Goal: Task Accomplishment & Management: Complete application form

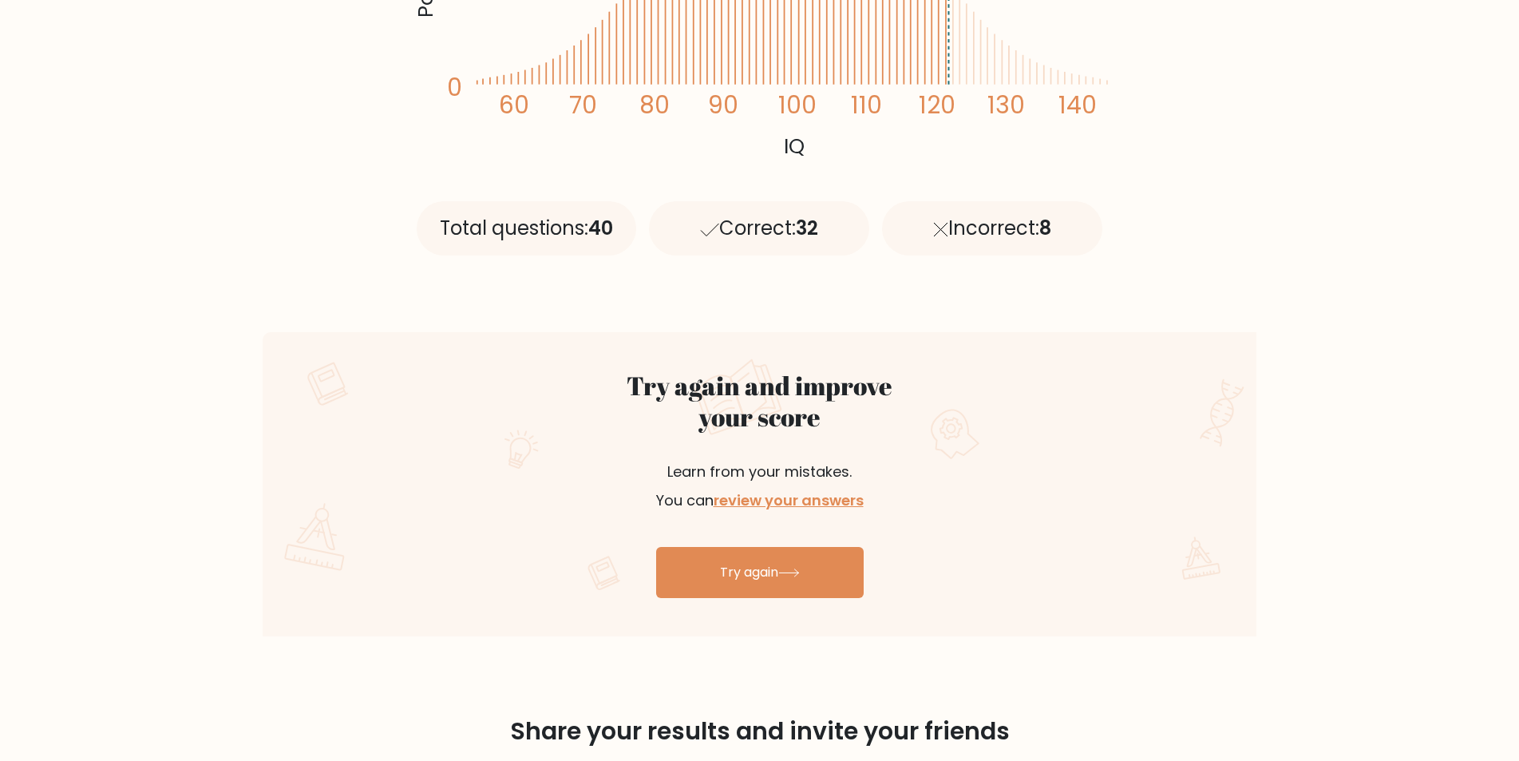
scroll to position [592, 0]
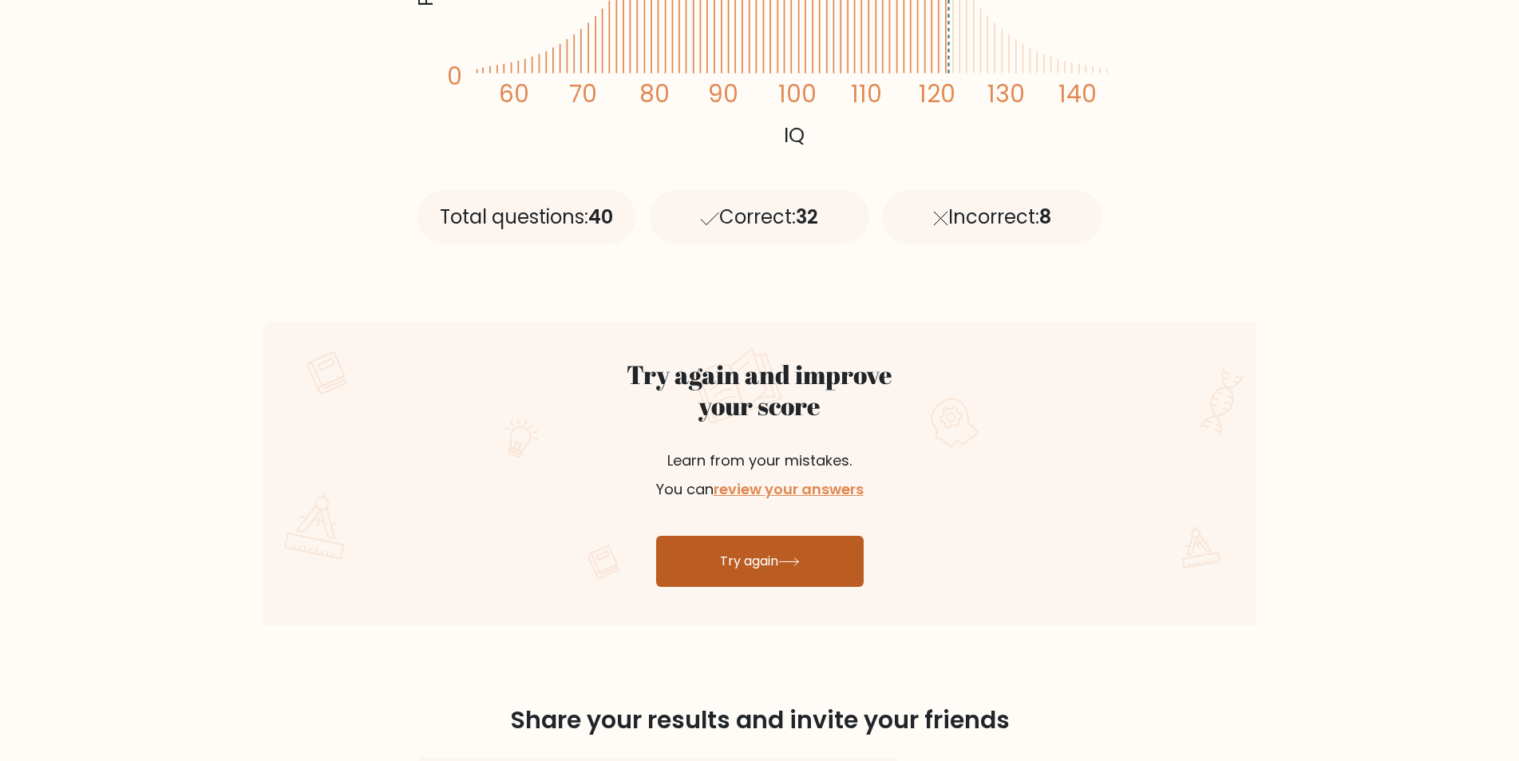
click at [747, 573] on link "Try again" at bounding box center [760, 561] width 208 height 51
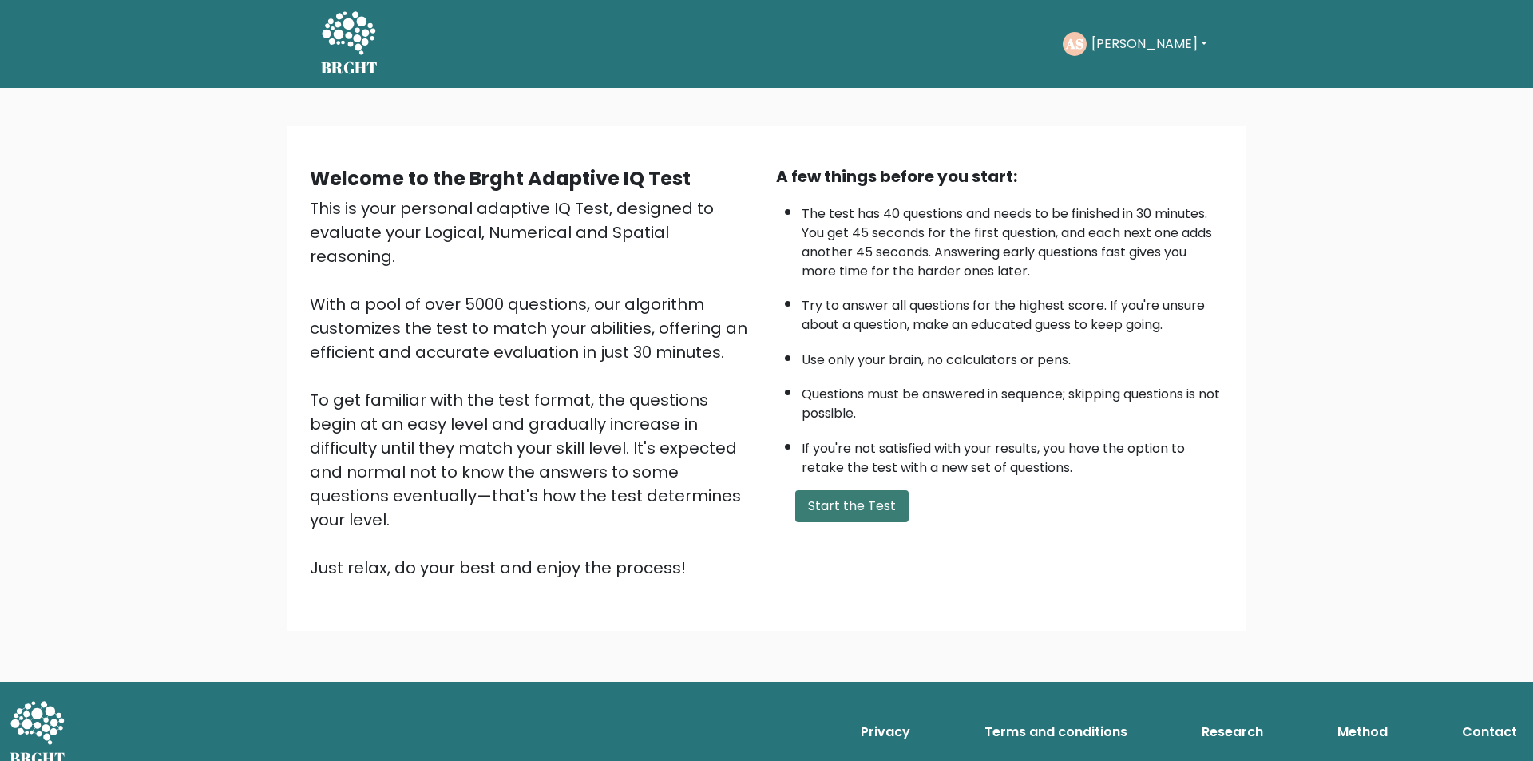
click at [849, 512] on button "Start the Test" at bounding box center [851, 506] width 113 height 32
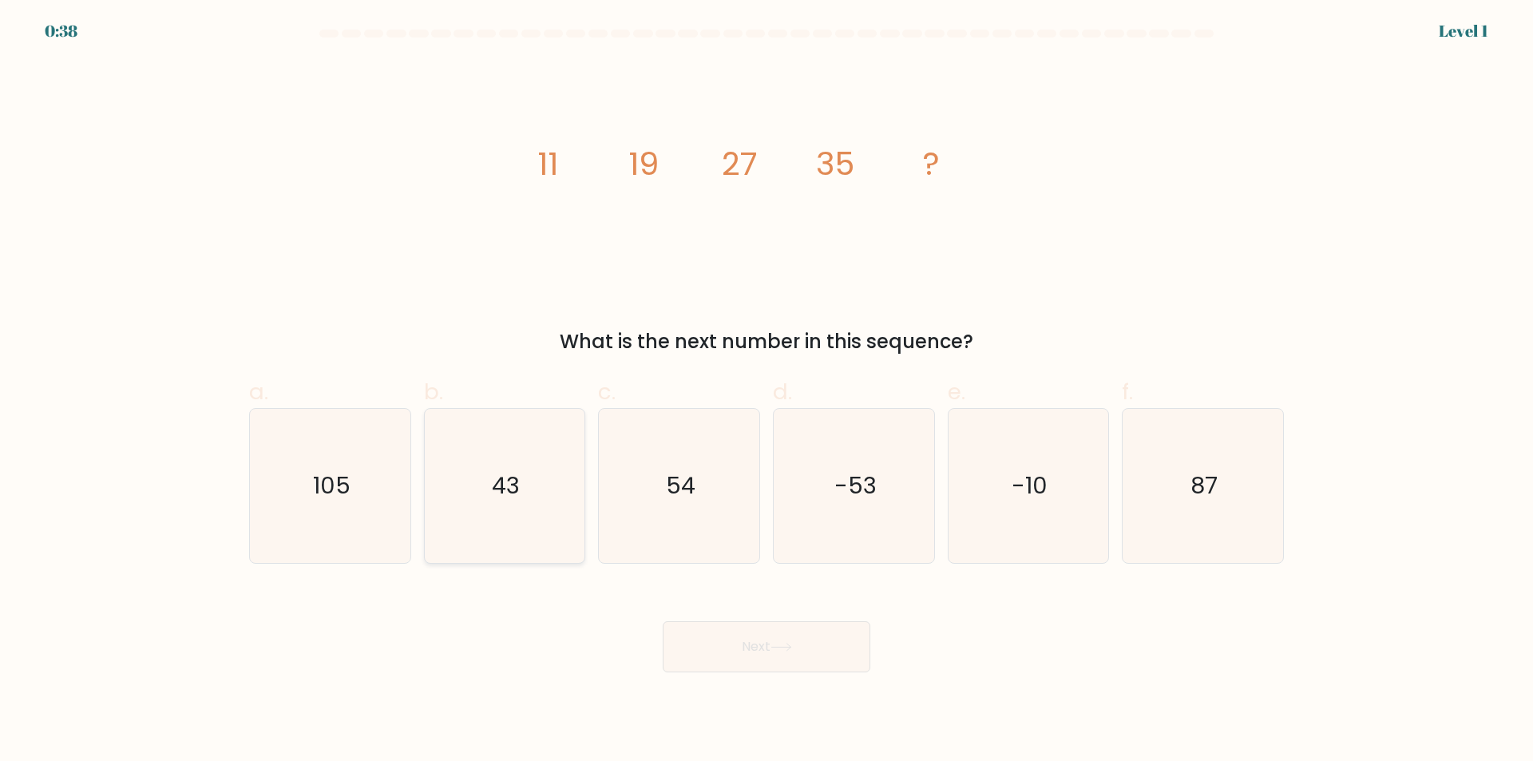
click at [467, 516] on icon "43" at bounding box center [504, 486] width 154 height 154
click at [766, 391] on input "b. 43" at bounding box center [766, 386] width 1 height 10
radio input "true"
click at [798, 651] on button "Next" at bounding box center [767, 646] width 208 height 51
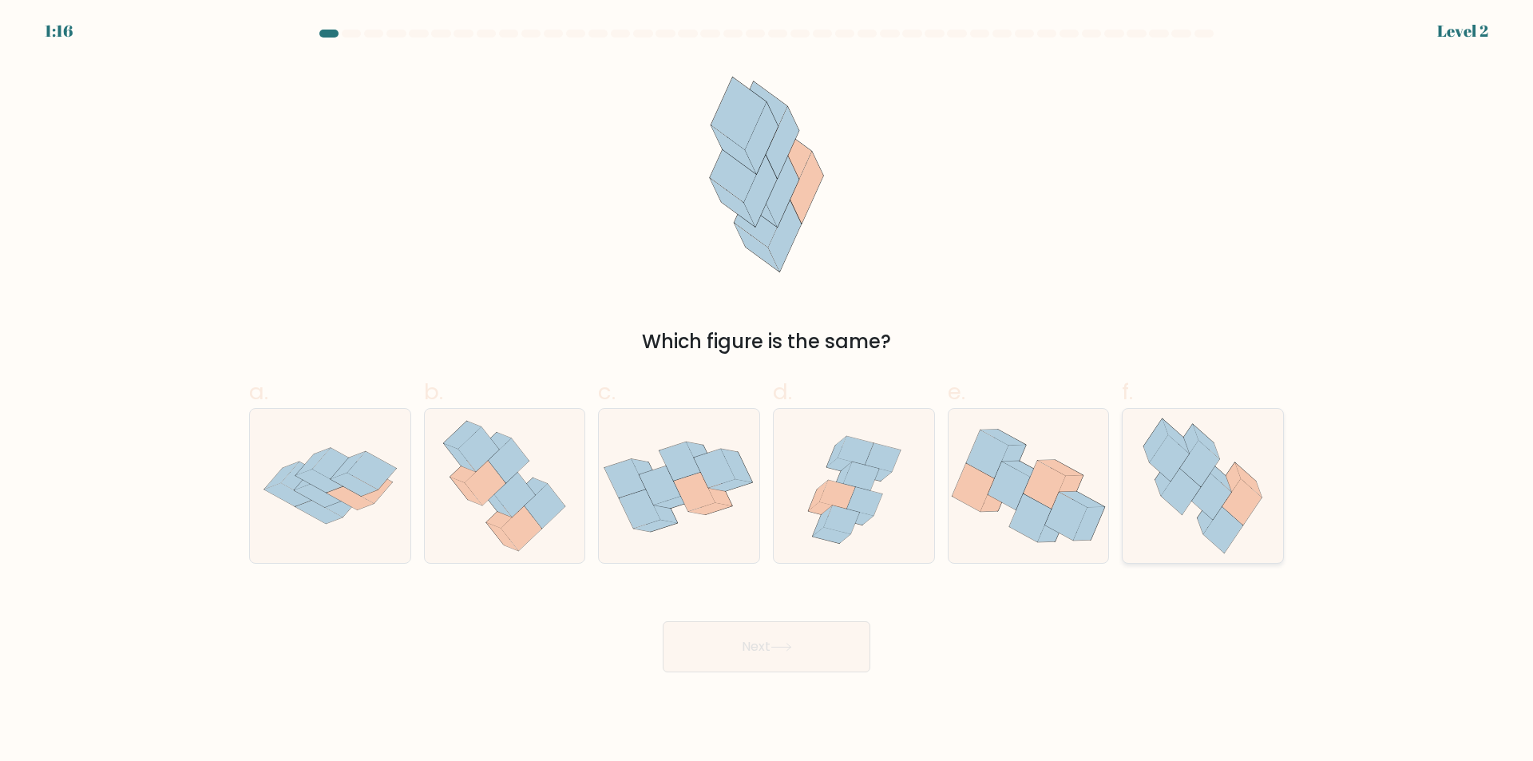
click at [1176, 520] on icon at bounding box center [1202, 486] width 141 height 154
click at [767, 391] on input "f." at bounding box center [766, 386] width 1 height 10
radio input "true"
click at [761, 645] on button "Next" at bounding box center [767, 646] width 208 height 51
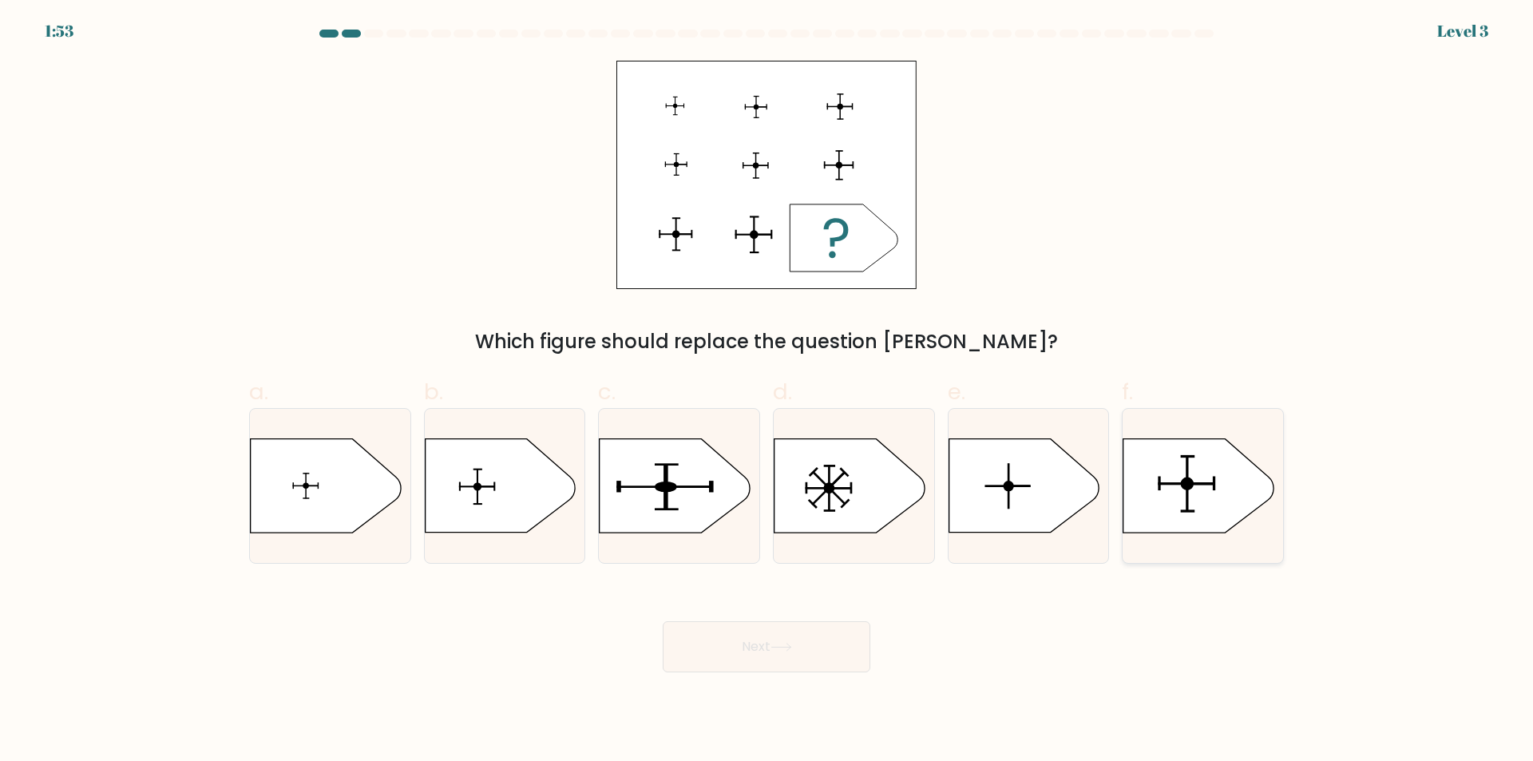
click at [1221, 506] on icon at bounding box center [1198, 485] width 150 height 93
click at [767, 391] on input "f." at bounding box center [766, 386] width 1 height 10
radio input "true"
click at [753, 658] on button "Next" at bounding box center [767, 646] width 208 height 51
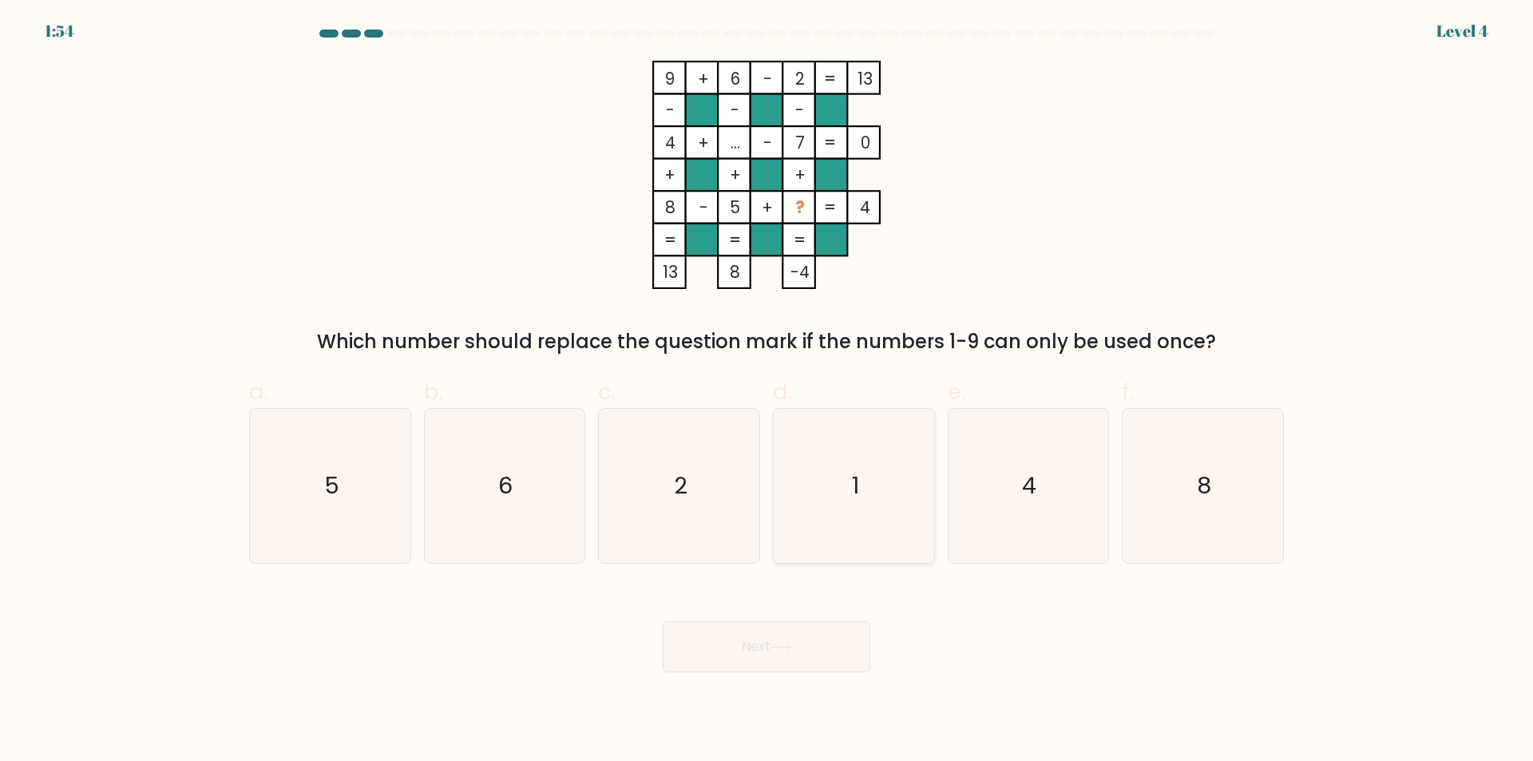
click at [822, 532] on icon "1" at bounding box center [854, 486] width 154 height 154
click at [767, 391] on input "d. 1" at bounding box center [766, 386] width 1 height 10
radio input "true"
click at [788, 645] on icon at bounding box center [781, 647] width 22 height 9
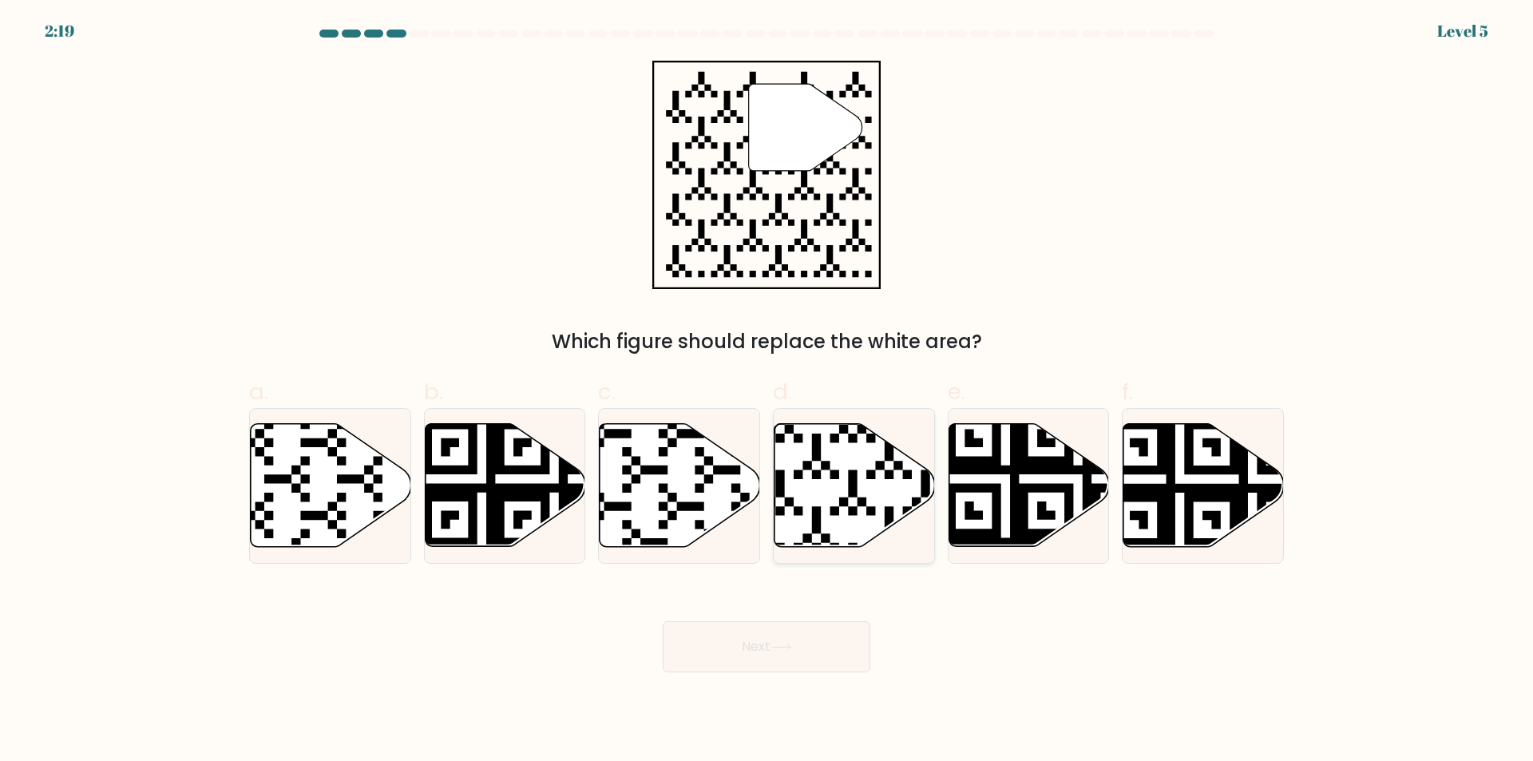
click at [786, 501] on icon at bounding box center [802, 551] width 291 height 291
click at [767, 391] on input "d." at bounding box center [766, 386] width 1 height 10
radio input "true"
click at [758, 646] on button "Next" at bounding box center [767, 646] width 208 height 51
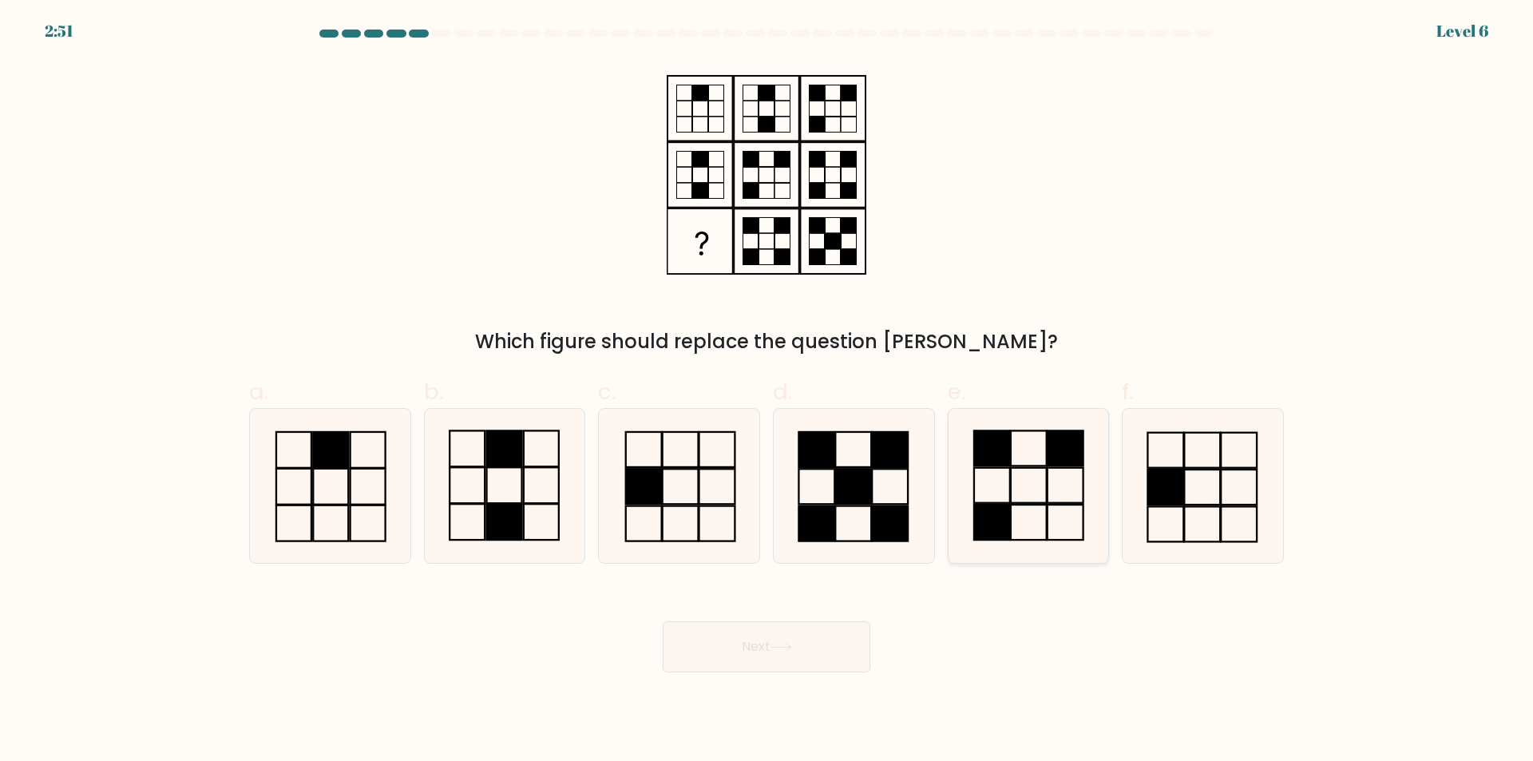
click at [1043, 522] on icon at bounding box center [1028, 486] width 154 height 154
click at [767, 391] on input "e." at bounding box center [766, 386] width 1 height 10
radio input "true"
click at [802, 658] on button "Next" at bounding box center [767, 646] width 208 height 51
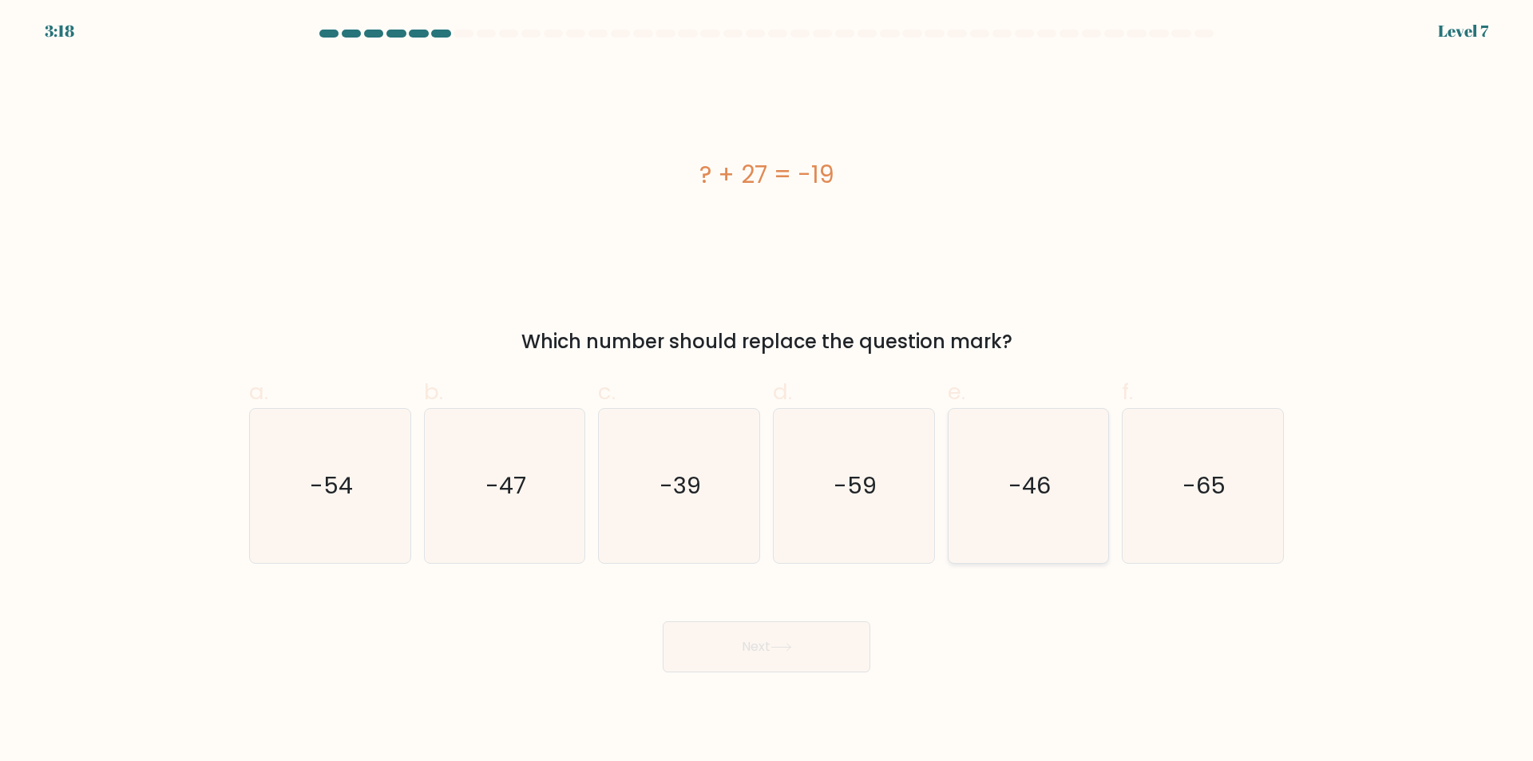
click at [1025, 521] on icon "-46" at bounding box center [1028, 486] width 154 height 154
click at [767, 391] on input "e. -46" at bounding box center [766, 386] width 1 height 10
radio input "true"
click at [828, 640] on button "Next" at bounding box center [767, 646] width 208 height 51
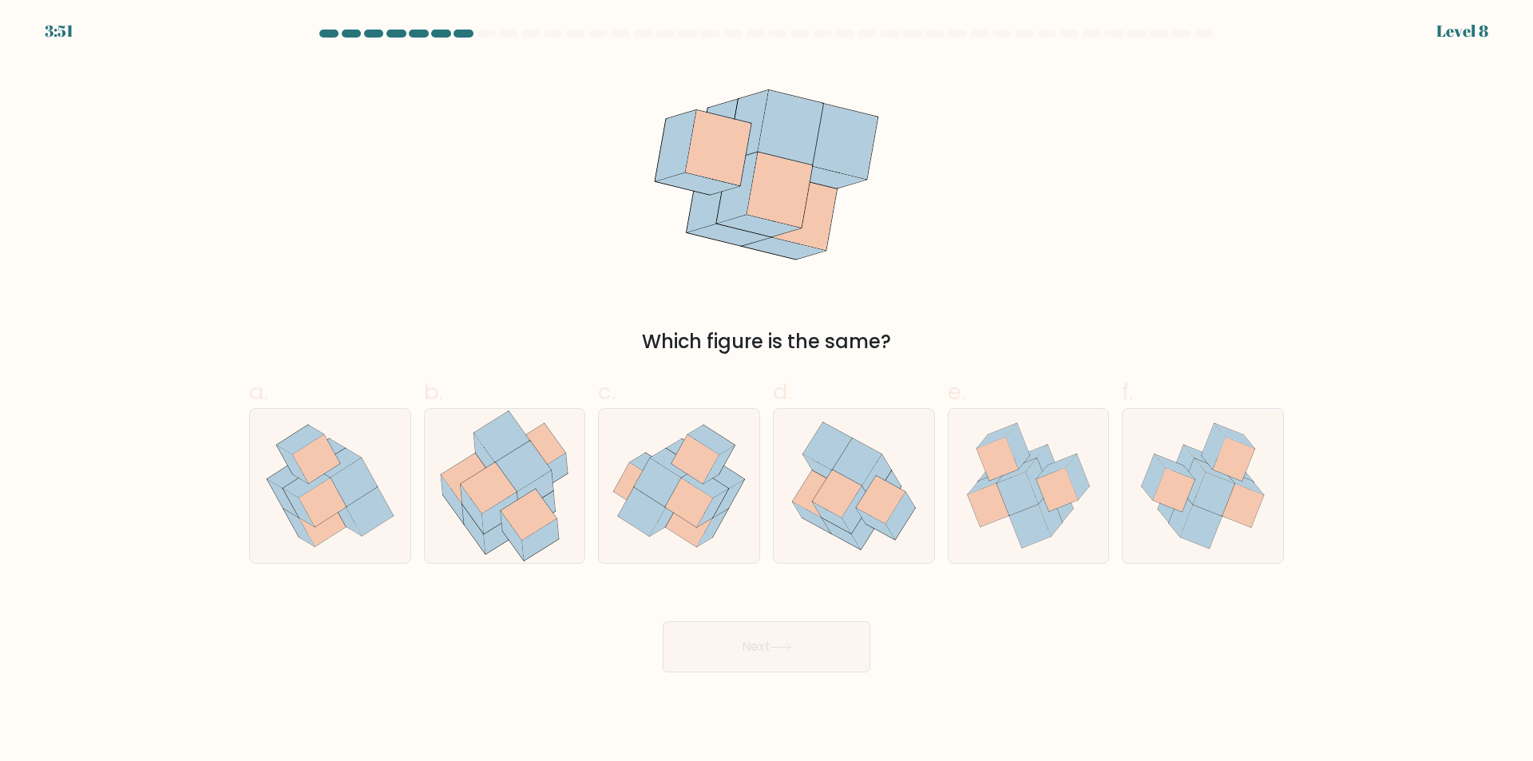
drag, startPoint x: 339, startPoint y: 492, endPoint x: 656, endPoint y: 616, distance: 340.2
click at [338, 493] on icon at bounding box center [353, 482] width 47 height 49
click at [766, 391] on input "a." at bounding box center [766, 386] width 1 height 10
radio input "true"
click at [791, 655] on button "Next" at bounding box center [767, 646] width 208 height 51
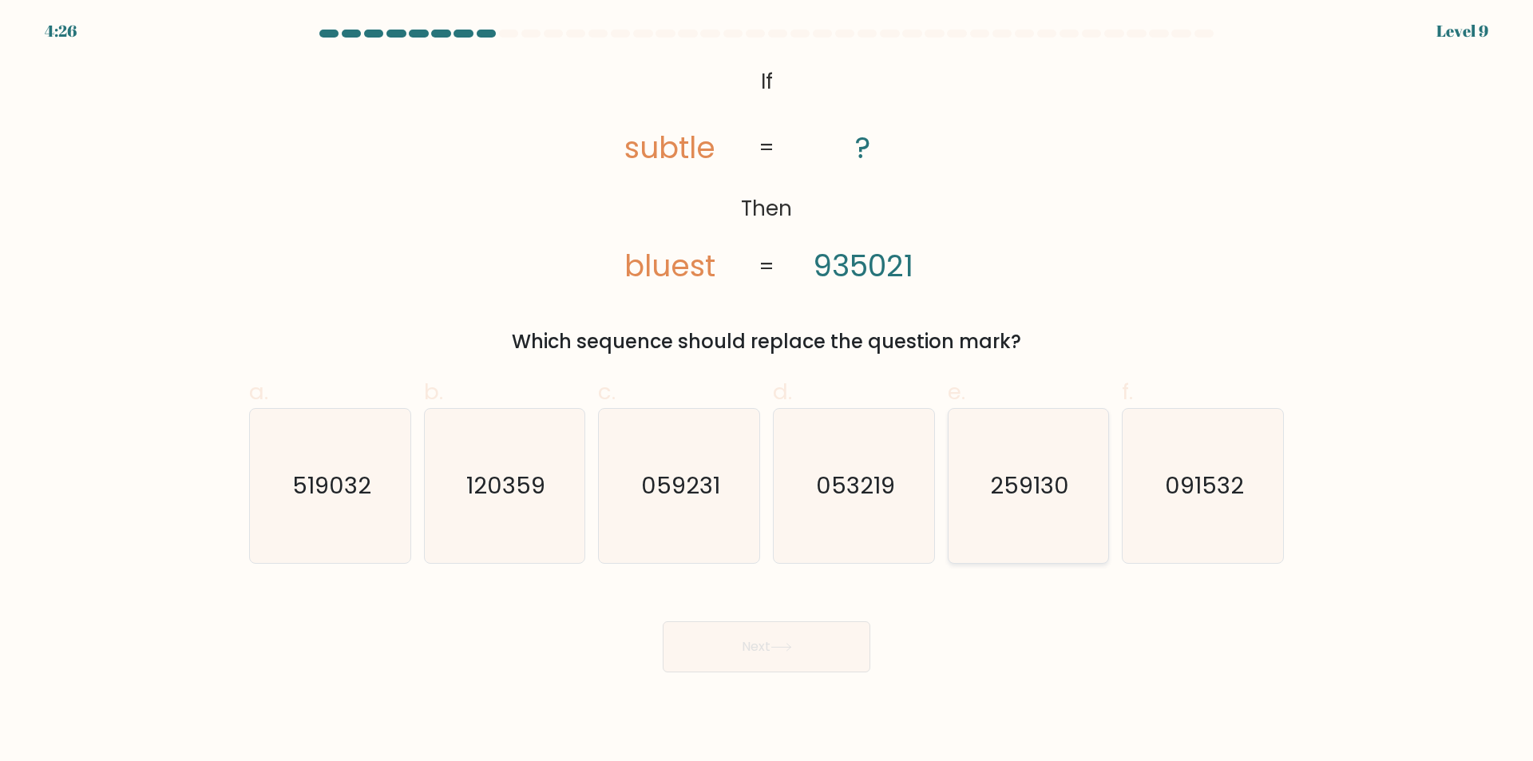
click at [1029, 527] on icon "259130" at bounding box center [1028, 486] width 154 height 154
click at [767, 391] on input "e. 259130" at bounding box center [766, 386] width 1 height 10
radio input "true"
click at [784, 655] on button "Next" at bounding box center [767, 646] width 208 height 51
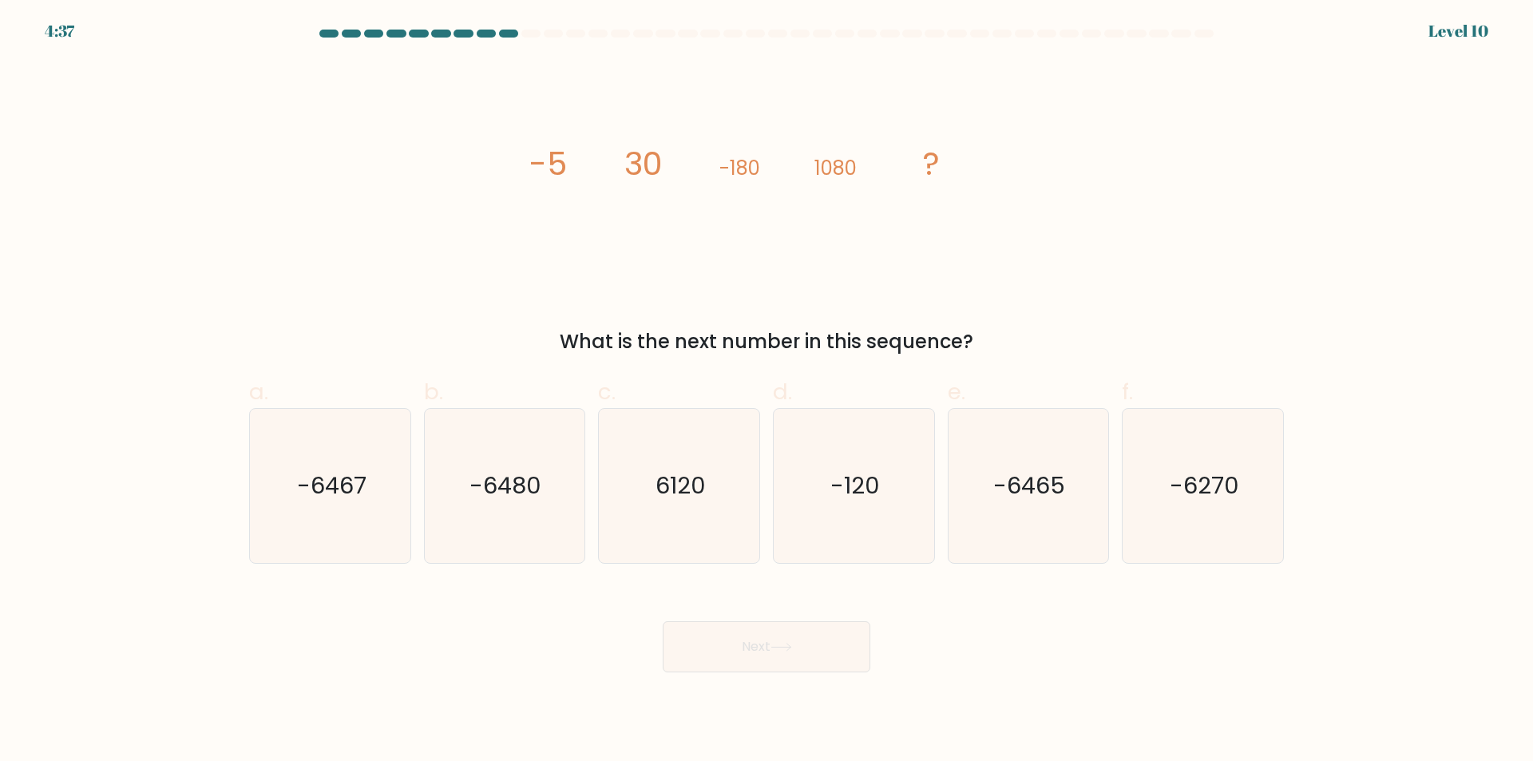
drag, startPoint x: 544, startPoint y: 527, endPoint x: 643, endPoint y: 589, distance: 116.9
click at [544, 528] on icon "-6480" at bounding box center [504, 486] width 154 height 154
click at [766, 391] on input "b. -6480" at bounding box center [766, 386] width 1 height 10
radio input "true"
click at [787, 651] on icon at bounding box center [781, 647] width 22 height 9
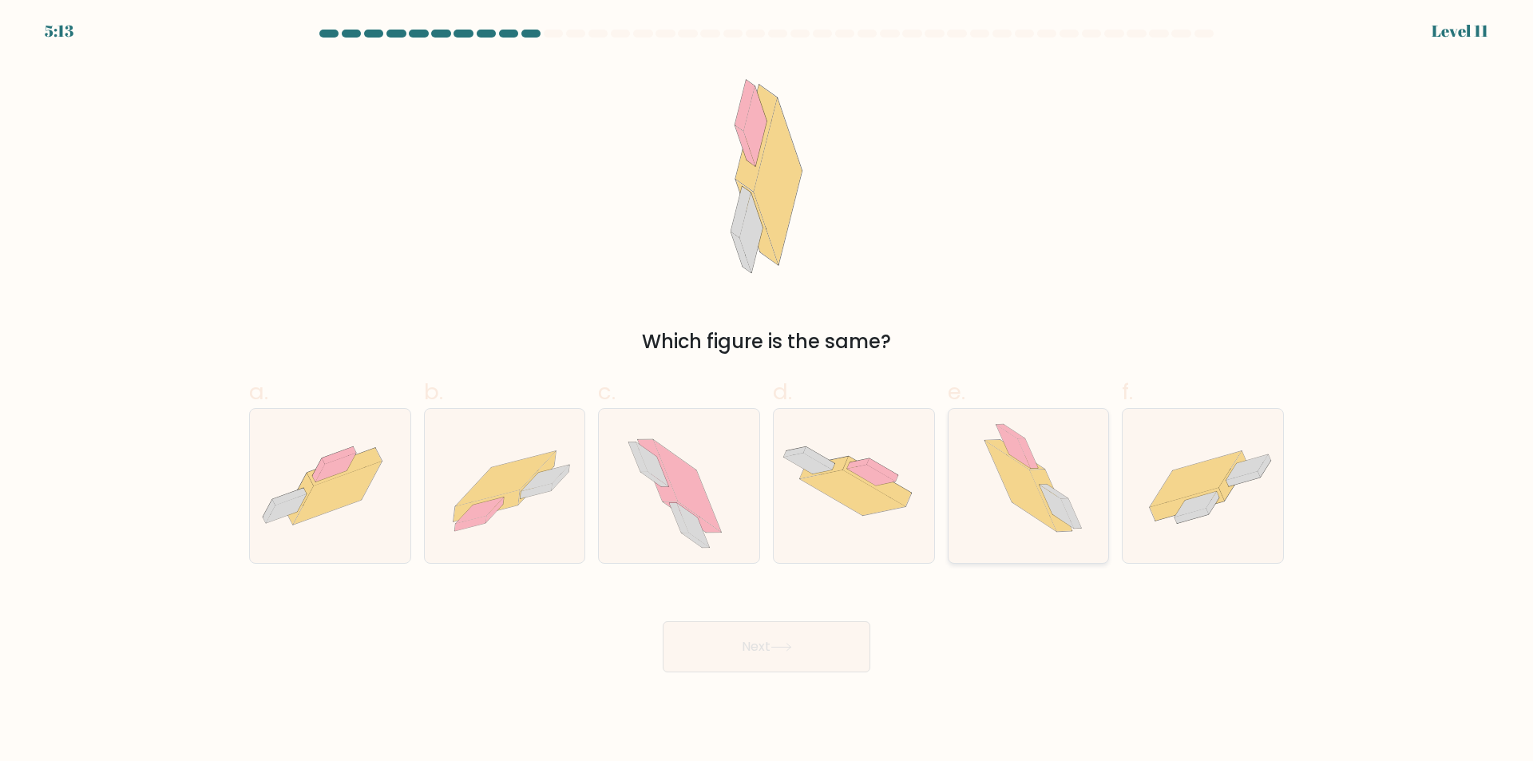
click at [1075, 488] on icon at bounding box center [1028, 486] width 135 height 154
click at [767, 391] on input "e." at bounding box center [766, 386] width 1 height 10
radio input "true"
click at [798, 643] on button "Next" at bounding box center [767, 646] width 208 height 51
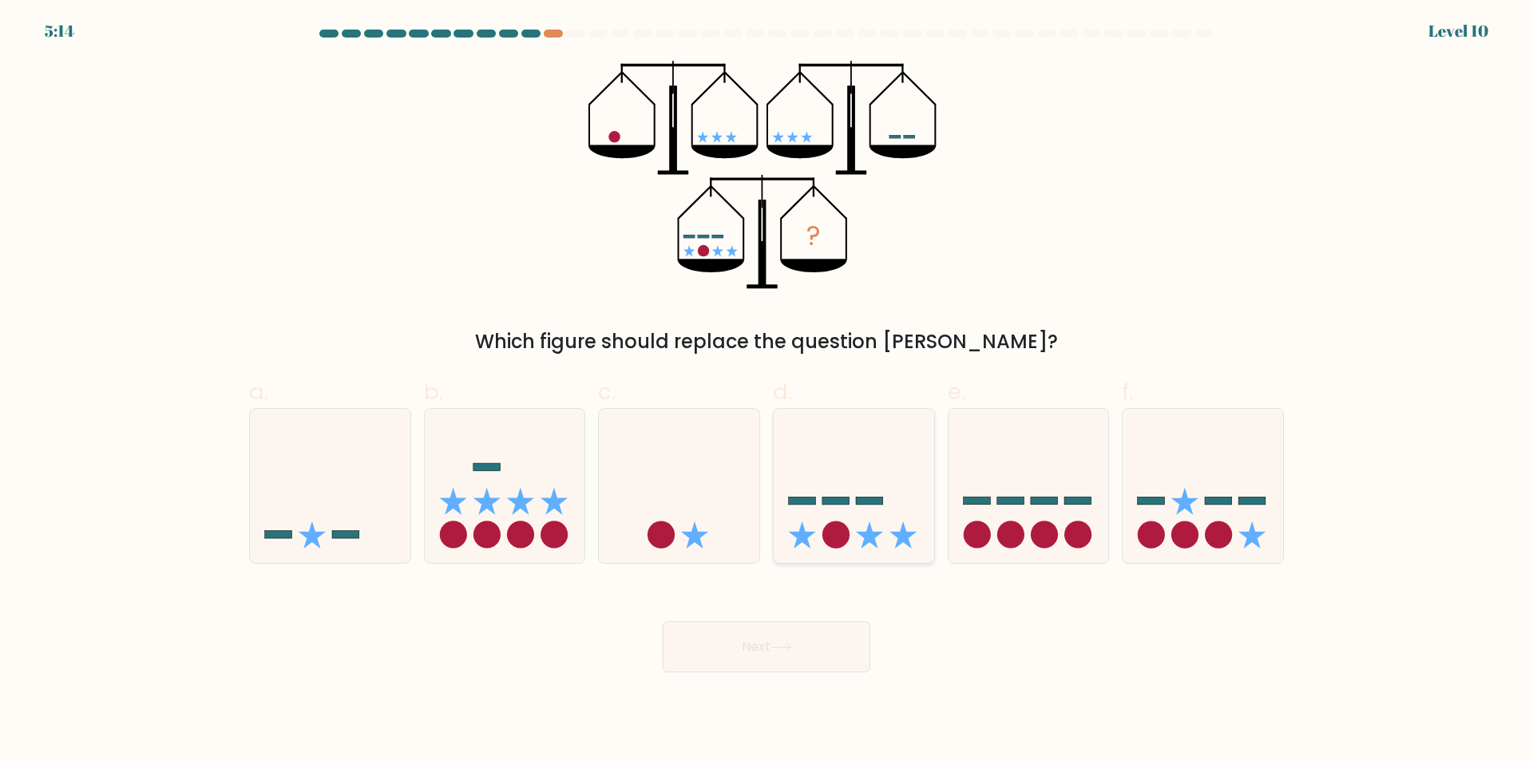
click at [857, 555] on div at bounding box center [854, 486] width 162 height 156
click at [767, 391] on input "d." at bounding box center [766, 386] width 1 height 10
radio input "true"
click at [813, 645] on button "Next" at bounding box center [767, 646] width 208 height 51
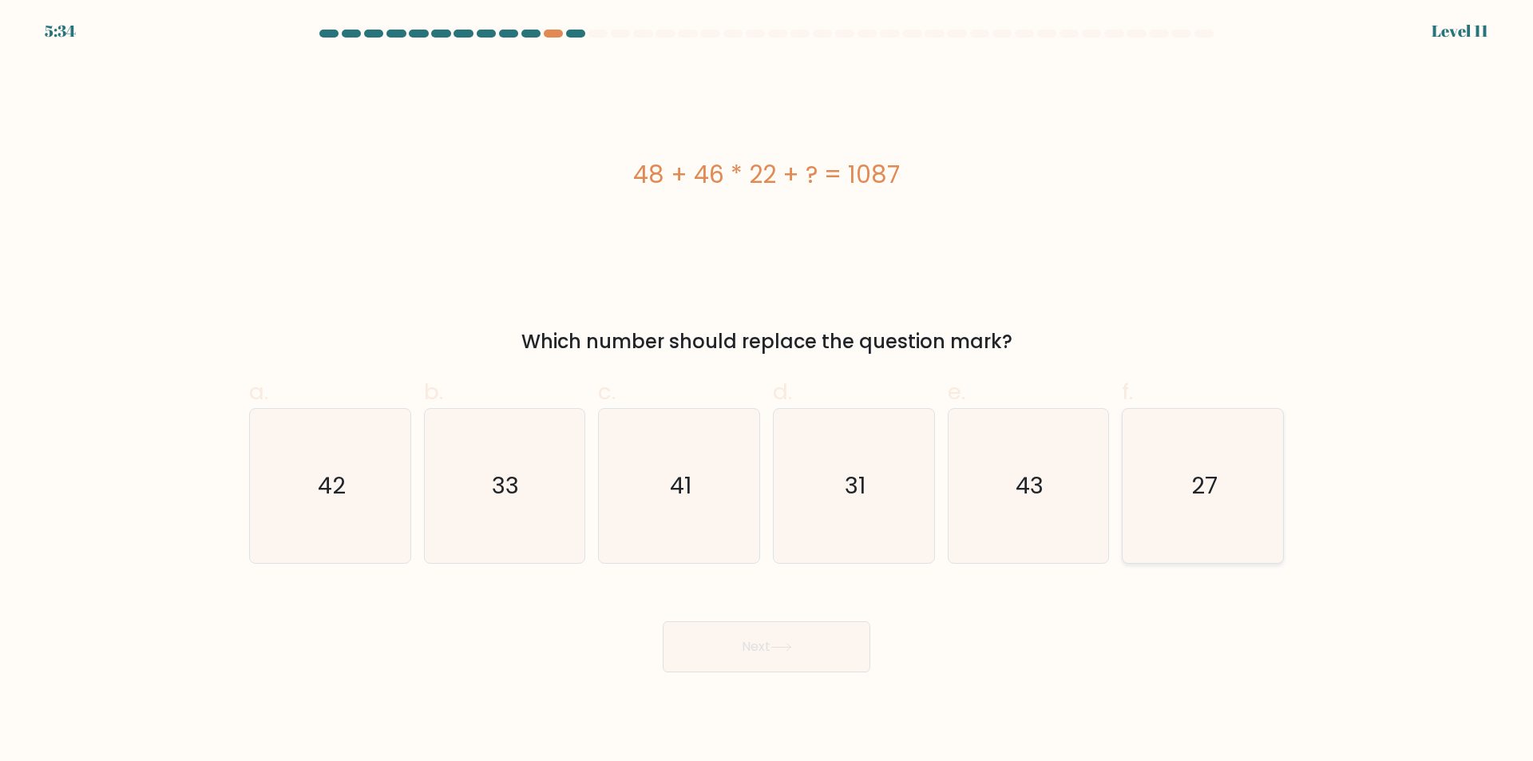
click at [1216, 524] on icon "27" at bounding box center [1203, 486] width 154 height 154
click at [767, 391] on input "f. 27" at bounding box center [766, 386] width 1 height 10
radio input "true"
click at [794, 642] on button "Next" at bounding box center [767, 646] width 208 height 51
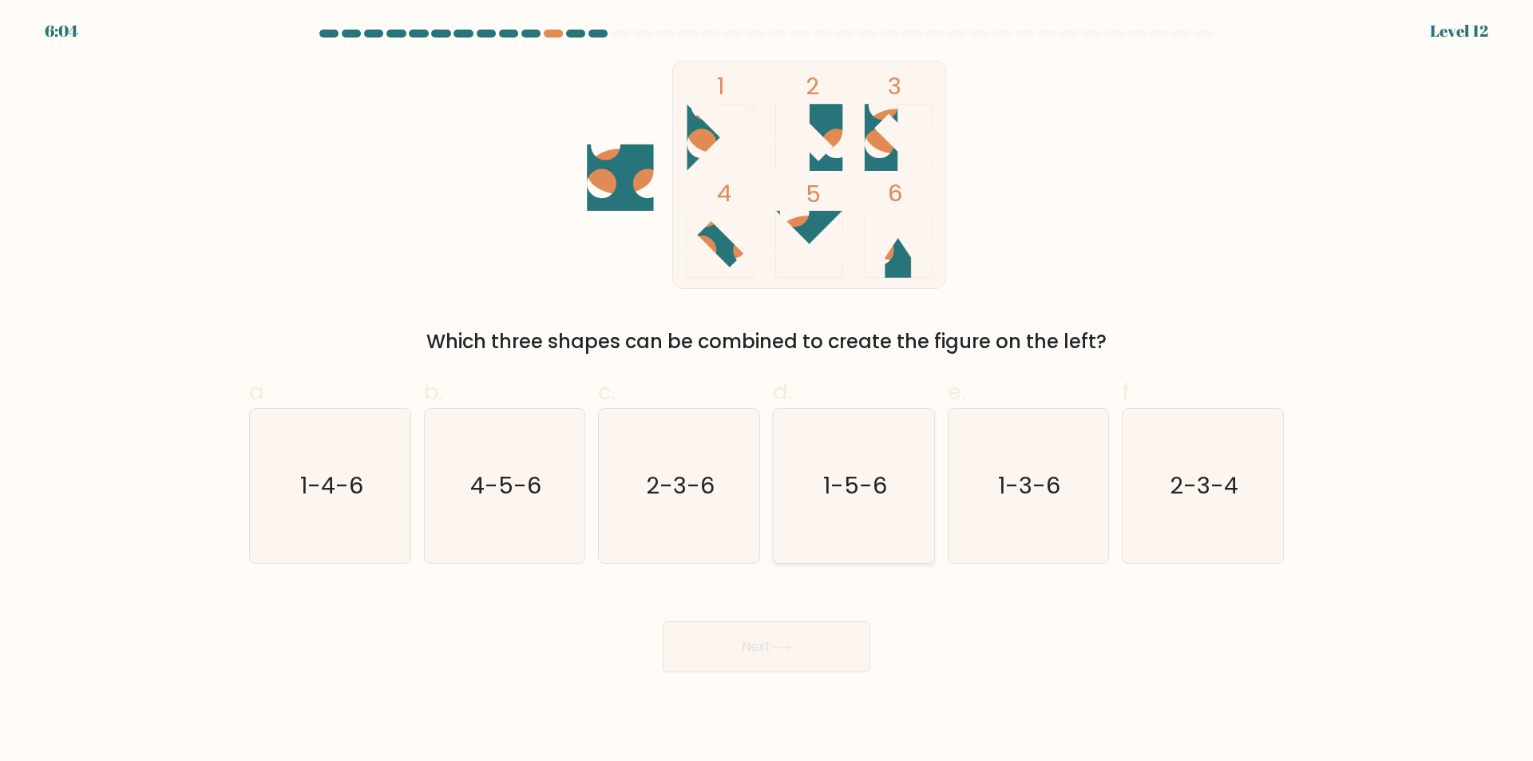
click at [868, 534] on icon "1-5-6" at bounding box center [854, 486] width 154 height 154
click at [767, 391] on input "d. 1-5-6" at bounding box center [766, 386] width 1 height 10
radio input "true"
click at [810, 651] on button "Next" at bounding box center [767, 646] width 208 height 51
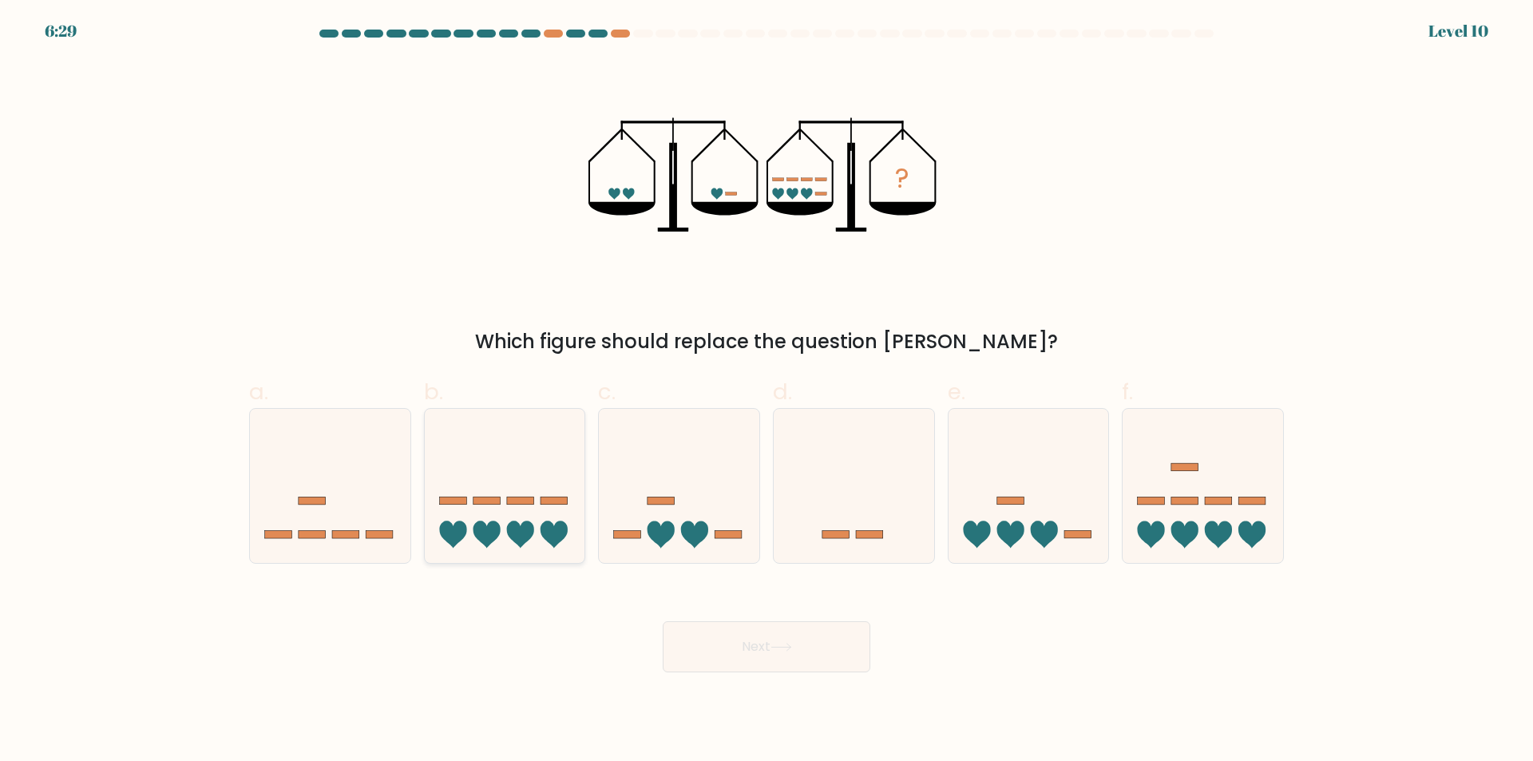
click at [560, 551] on icon at bounding box center [505, 486] width 160 height 133
click at [766, 391] on input "b." at bounding box center [766, 386] width 1 height 10
radio input "true"
click at [737, 643] on button "Next" at bounding box center [767, 646] width 208 height 51
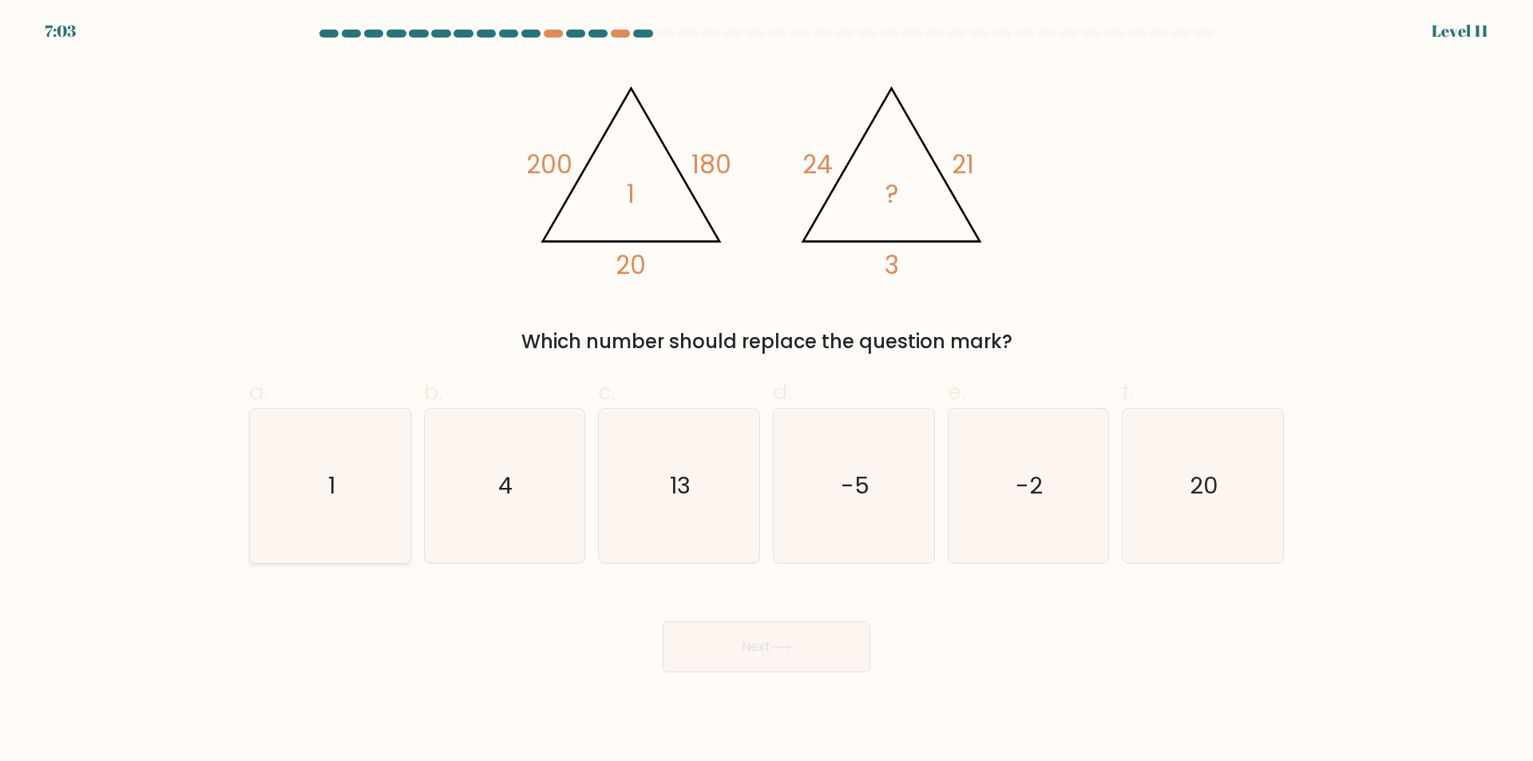
click at [341, 523] on icon "1" at bounding box center [330, 486] width 154 height 154
click at [766, 391] on input "a. 1" at bounding box center [766, 386] width 1 height 10
radio input "true"
click at [730, 649] on button "Next" at bounding box center [767, 646] width 208 height 51
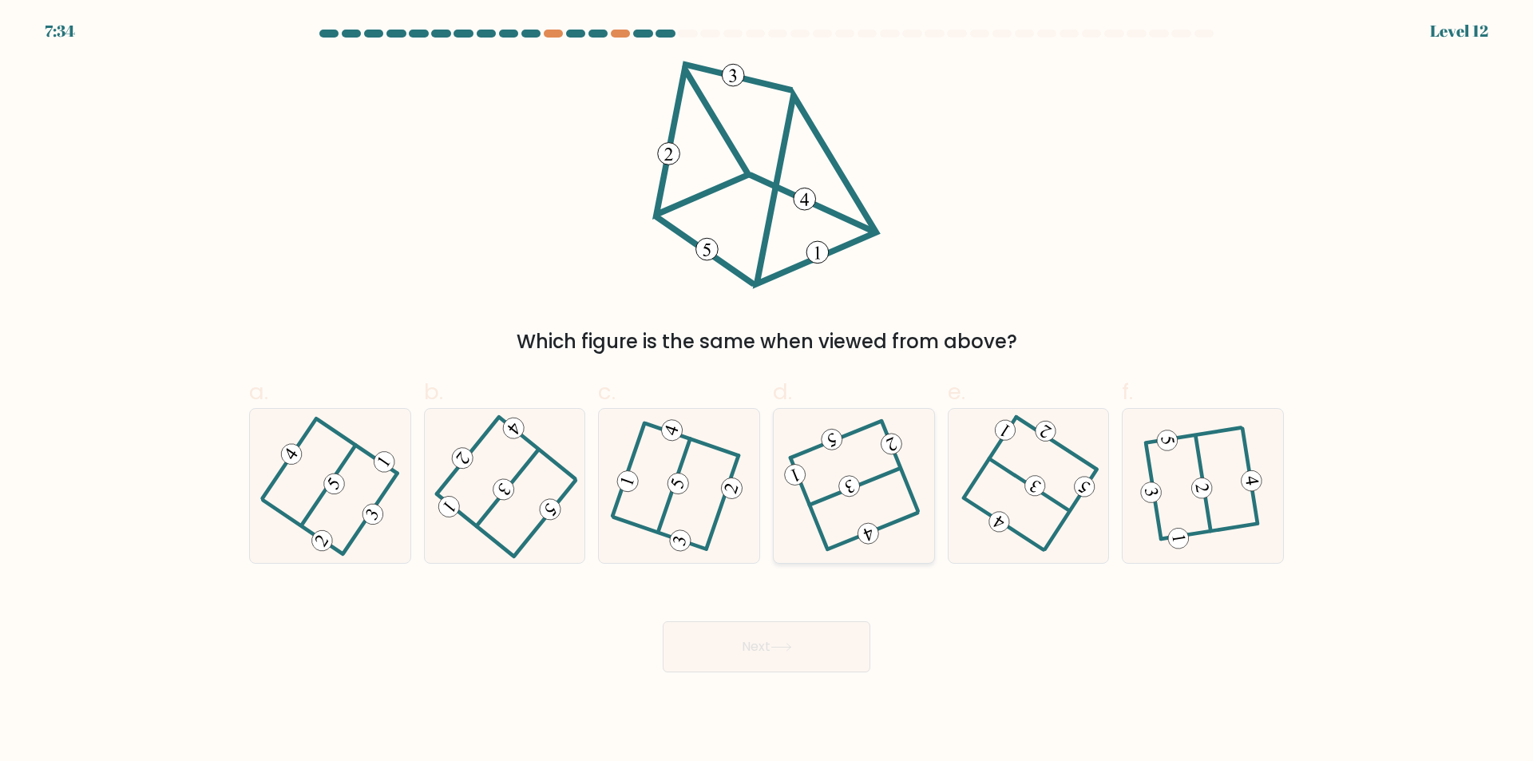
click at [834, 517] on icon at bounding box center [854, 486] width 122 height 123
click at [767, 391] on input "d." at bounding box center [766, 386] width 1 height 10
radio input "true"
click at [828, 649] on button "Next" at bounding box center [767, 646] width 208 height 51
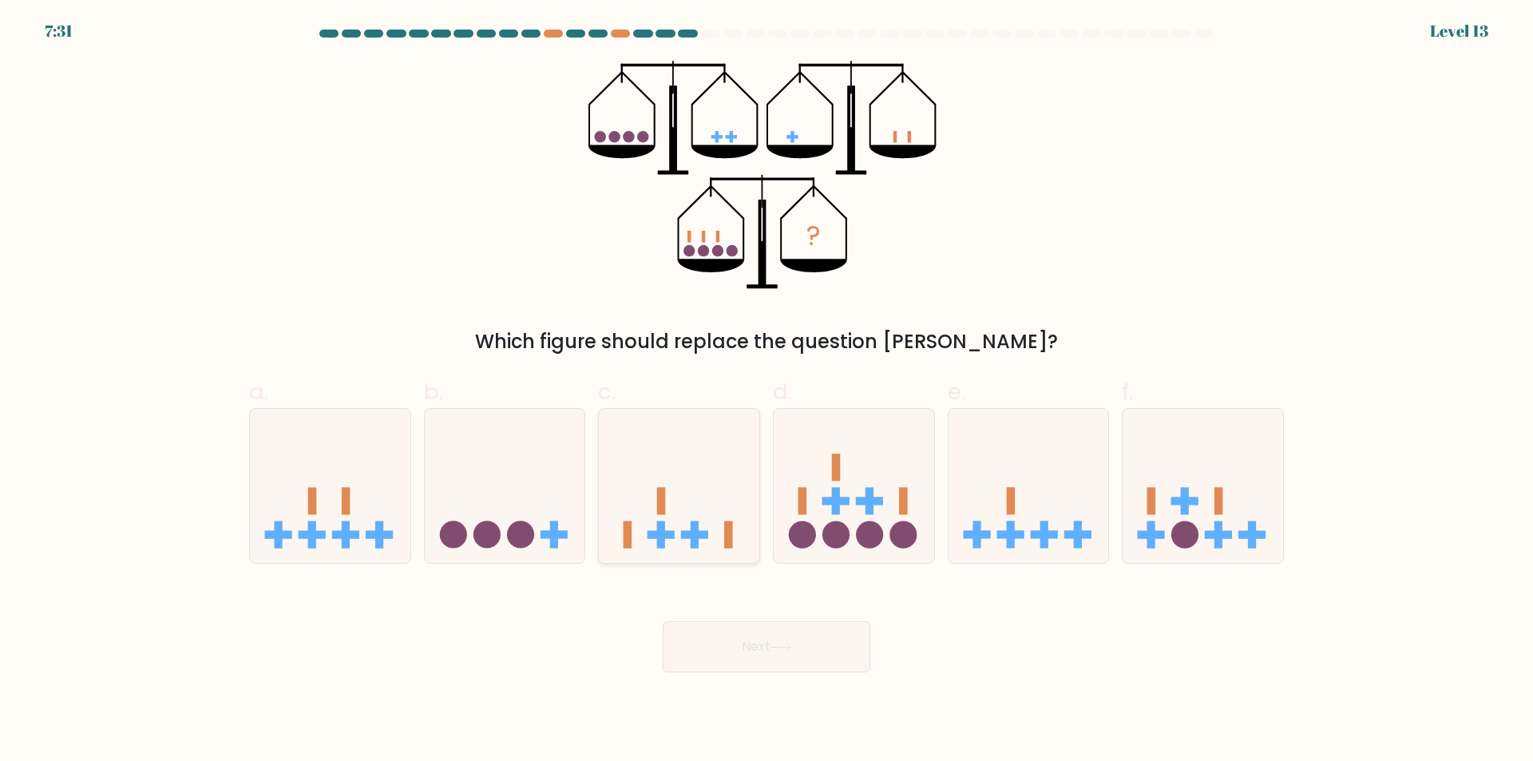
click at [730, 556] on div at bounding box center [679, 486] width 162 height 156
click at [766, 391] on input "c." at bounding box center [766, 386] width 1 height 10
radio input "true"
click at [737, 650] on button "Next" at bounding box center [767, 646] width 208 height 51
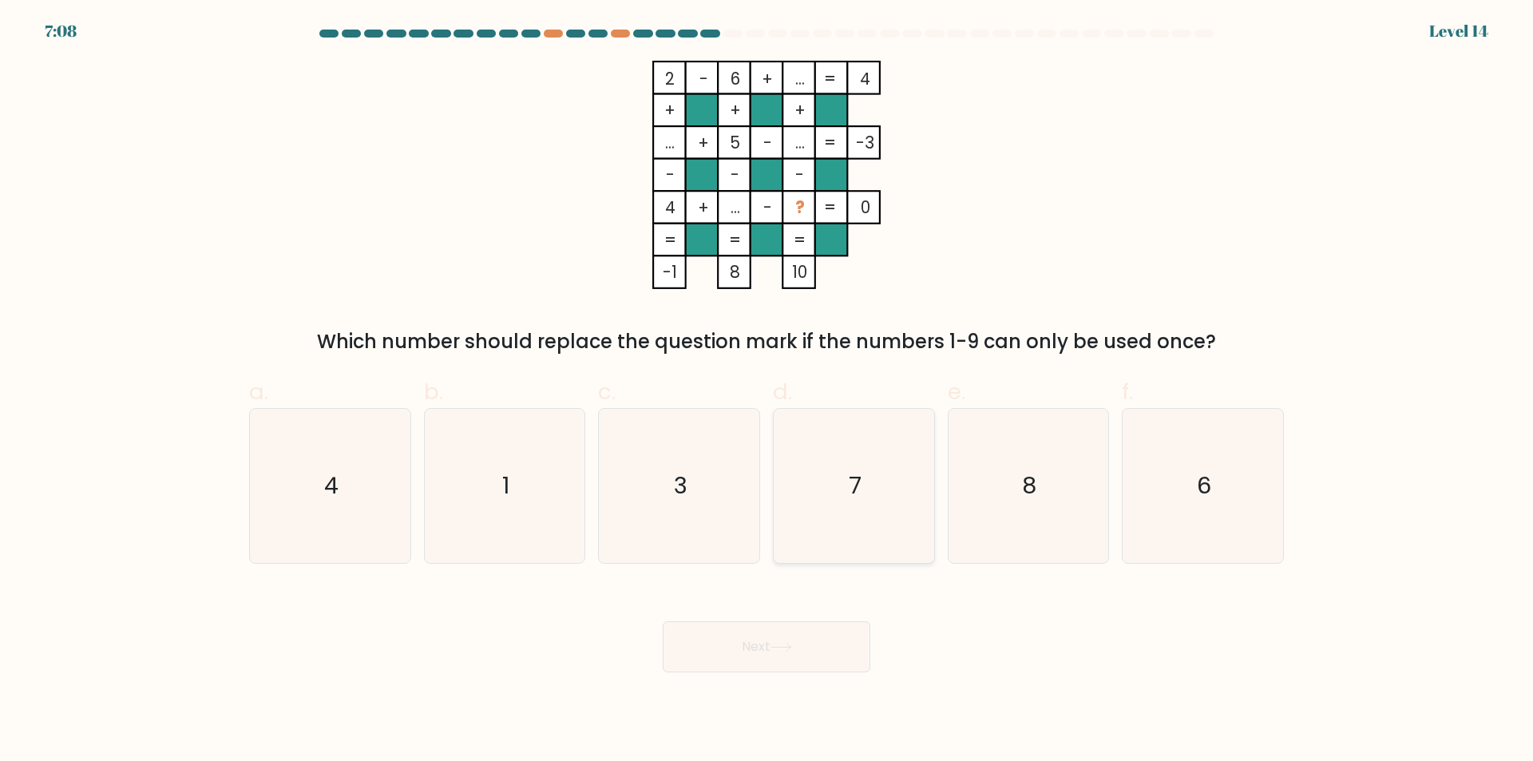
click at [850, 541] on icon "7" at bounding box center [854, 486] width 154 height 154
click at [767, 391] on input "d. 7" at bounding box center [766, 386] width 1 height 10
radio input "true"
click at [803, 655] on button "Next" at bounding box center [767, 646] width 208 height 51
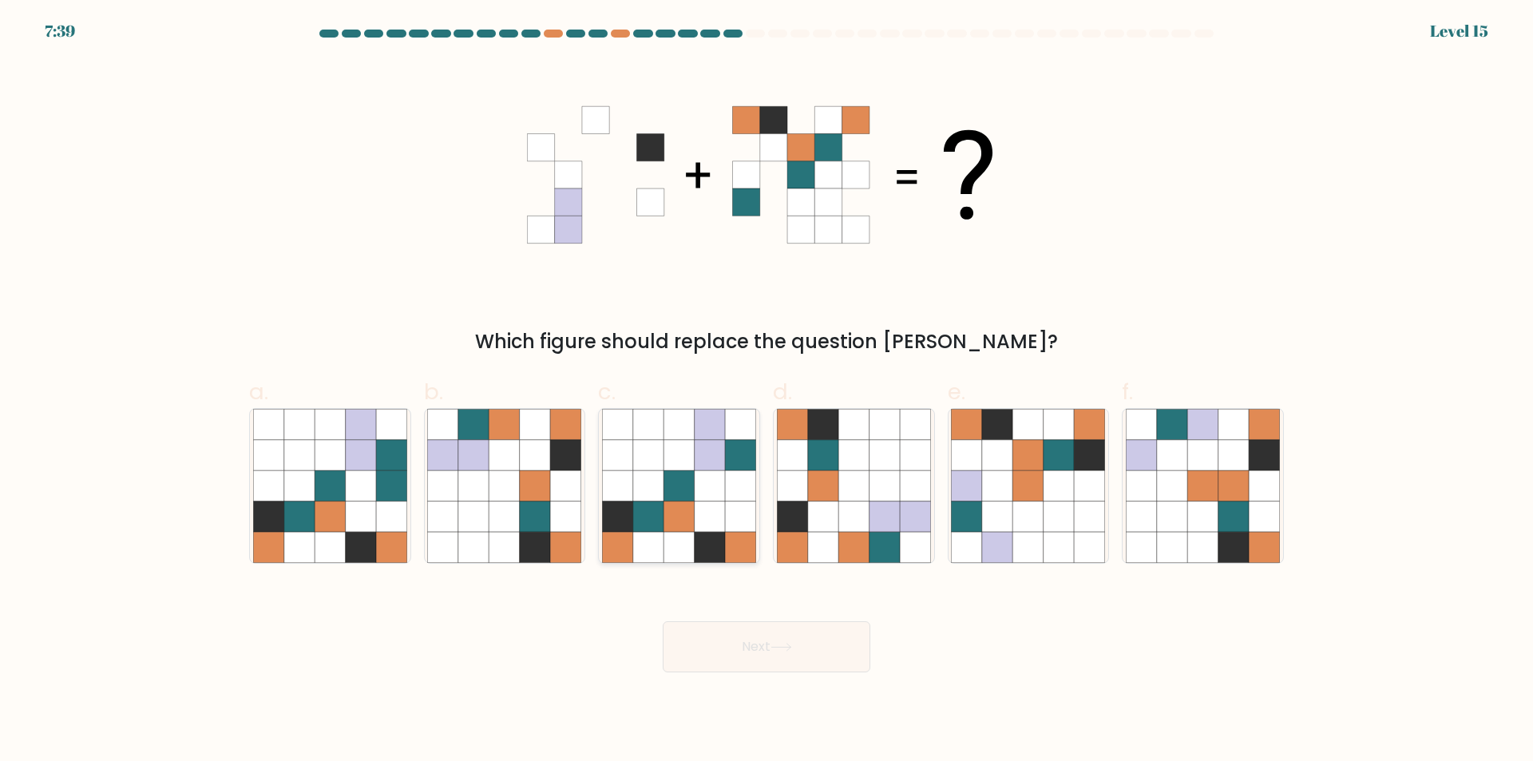
click at [730, 510] on icon at bounding box center [740, 516] width 30 height 30
click at [766, 391] on input "c." at bounding box center [766, 386] width 1 height 10
radio input "true"
click at [764, 647] on button "Next" at bounding box center [767, 646] width 208 height 51
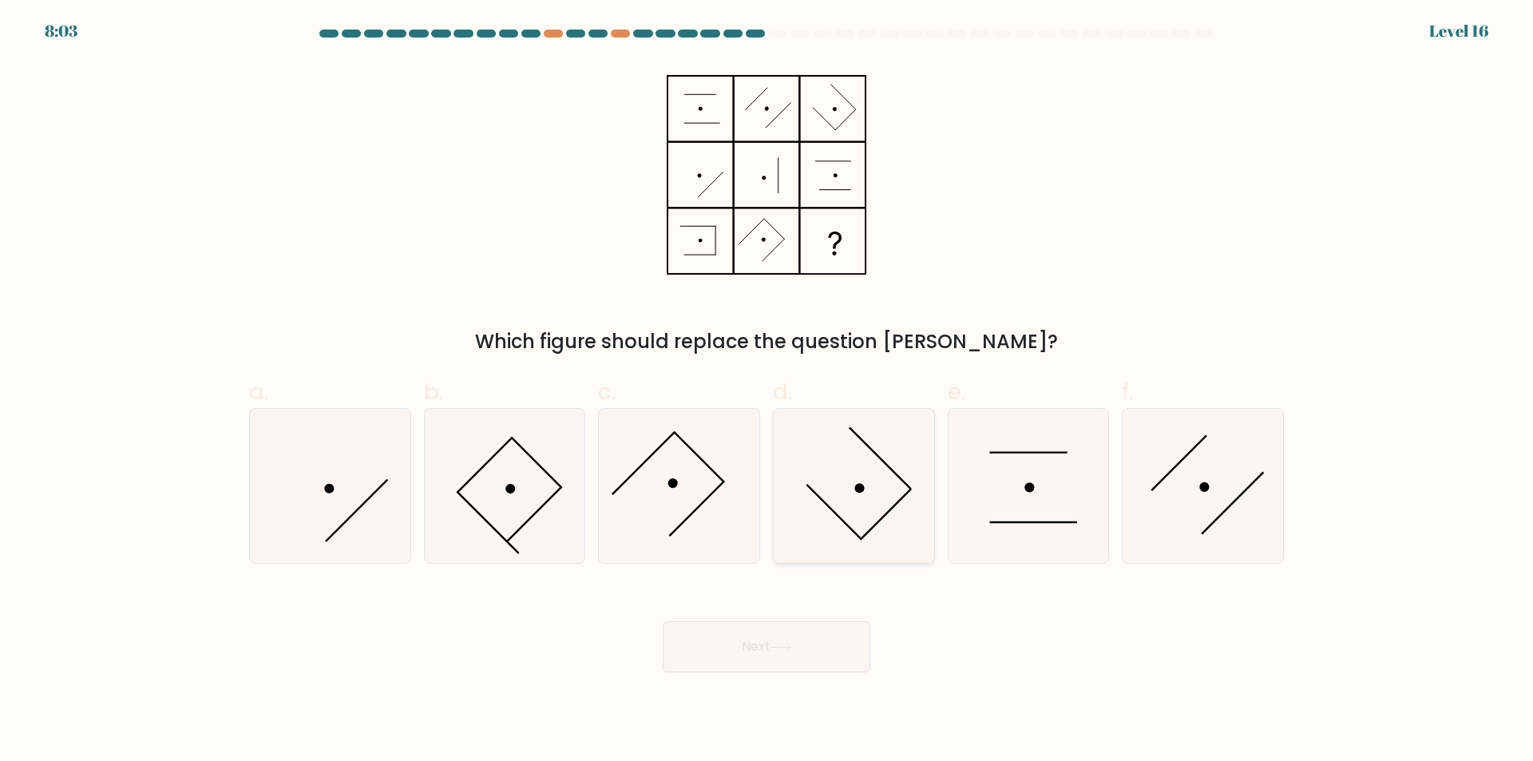
click at [910, 544] on icon at bounding box center [854, 486] width 154 height 154
click at [767, 391] on input "d." at bounding box center [766, 386] width 1 height 10
radio input "true"
click at [805, 653] on button "Next" at bounding box center [767, 646] width 208 height 51
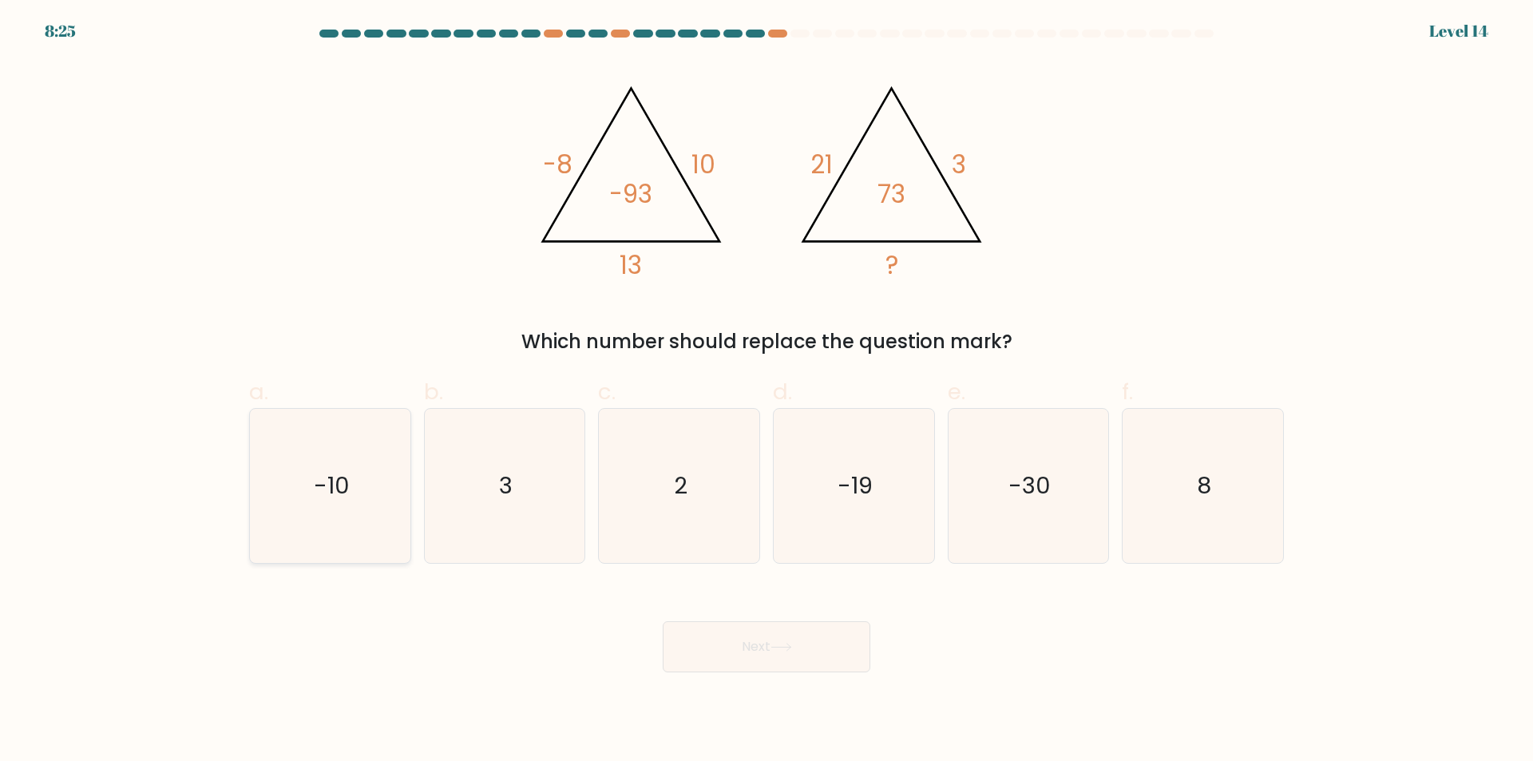
click at [306, 513] on icon "-10" at bounding box center [330, 486] width 154 height 154
click at [766, 391] on input "a. -10" at bounding box center [766, 386] width 1 height 10
radio input "true"
click at [740, 659] on button "Next" at bounding box center [767, 646] width 208 height 51
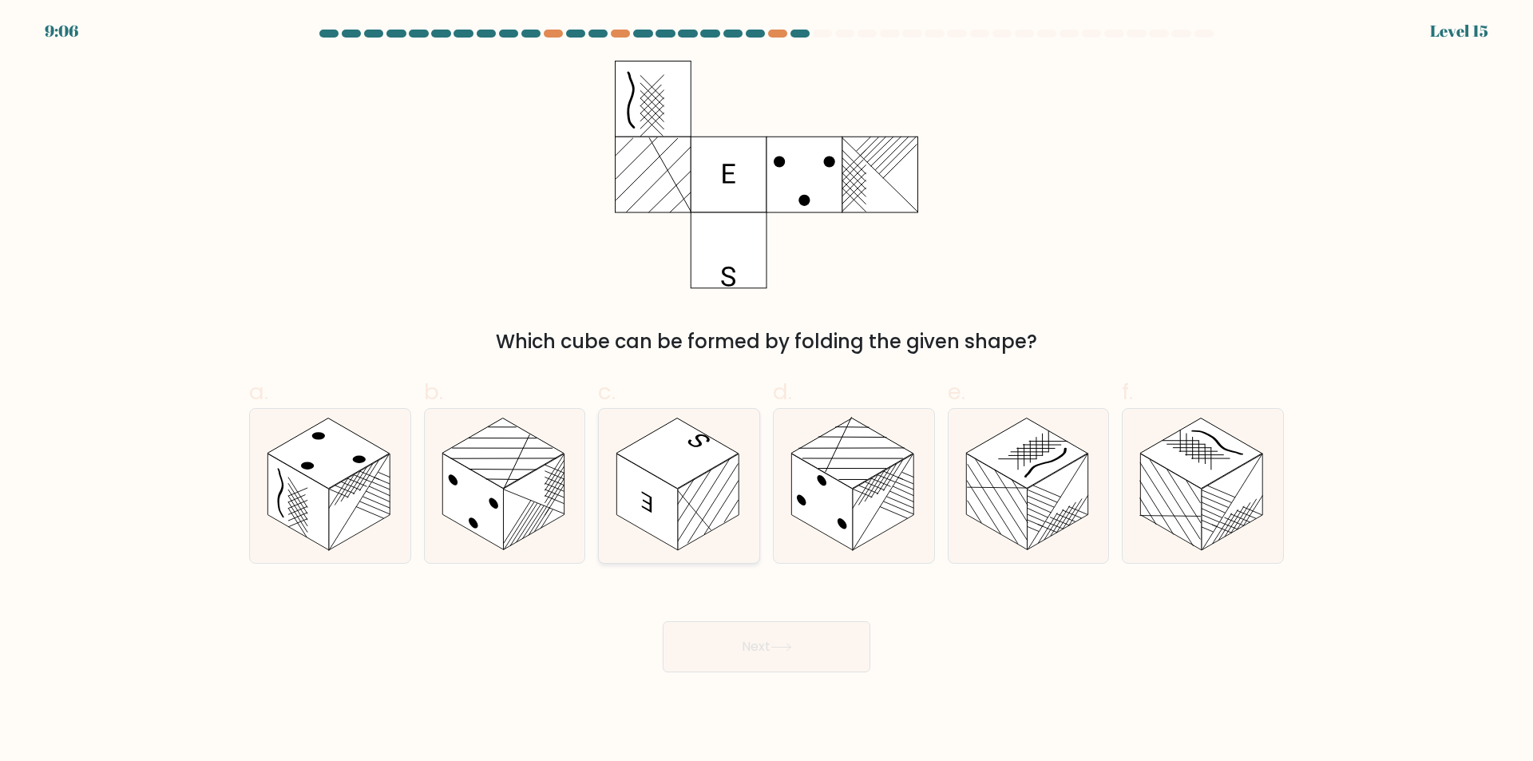
click at [684, 498] on line at bounding box center [694, 509] width 34 height 81
click at [766, 391] on input "c." at bounding box center [766, 386] width 1 height 10
radio input "true"
click at [760, 636] on button "Next" at bounding box center [767, 646] width 208 height 51
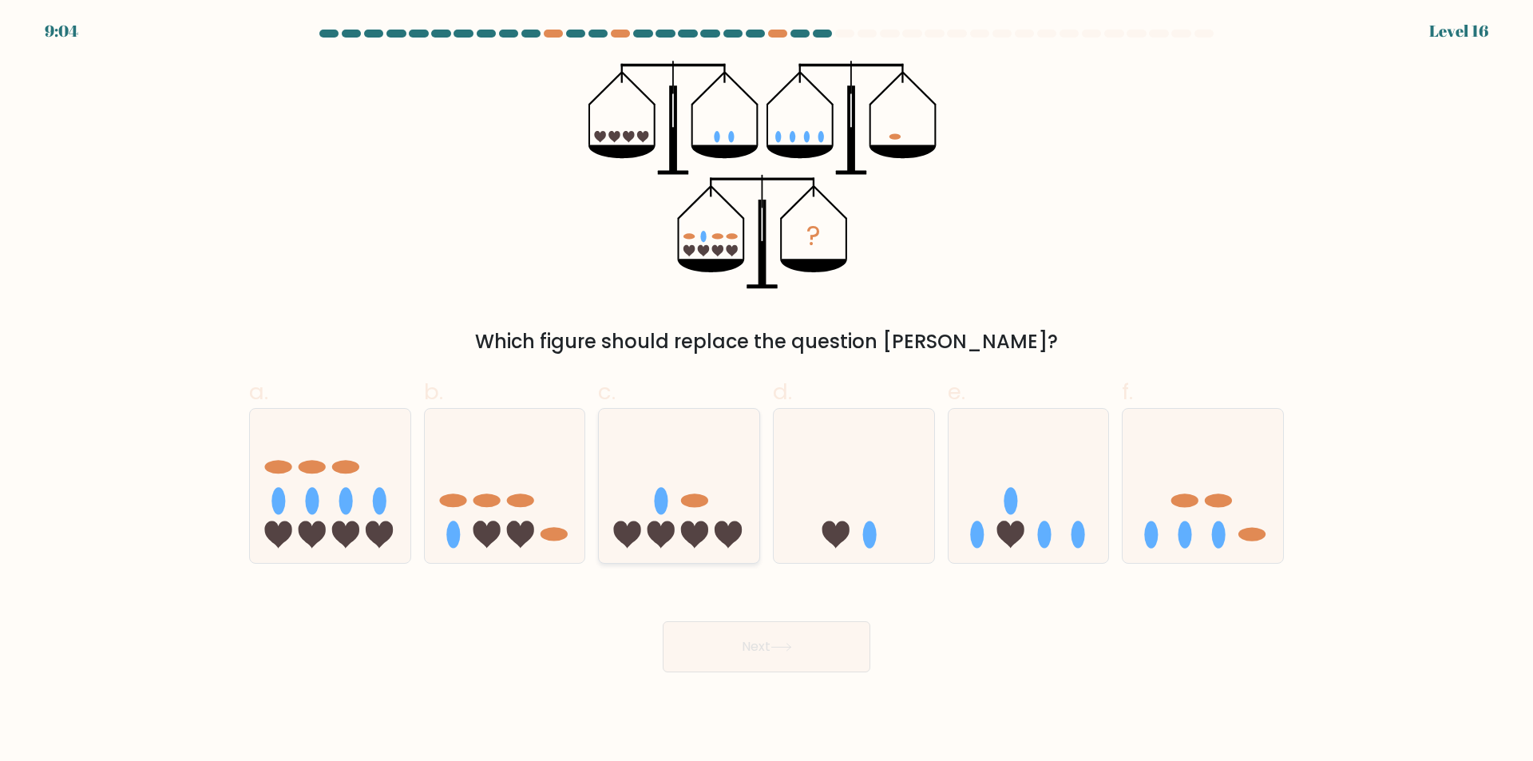
click at [747, 491] on icon at bounding box center [679, 486] width 160 height 133
click at [766, 391] on input "c." at bounding box center [766, 386] width 1 height 10
radio input "true"
click at [805, 651] on button "Next" at bounding box center [767, 646] width 208 height 51
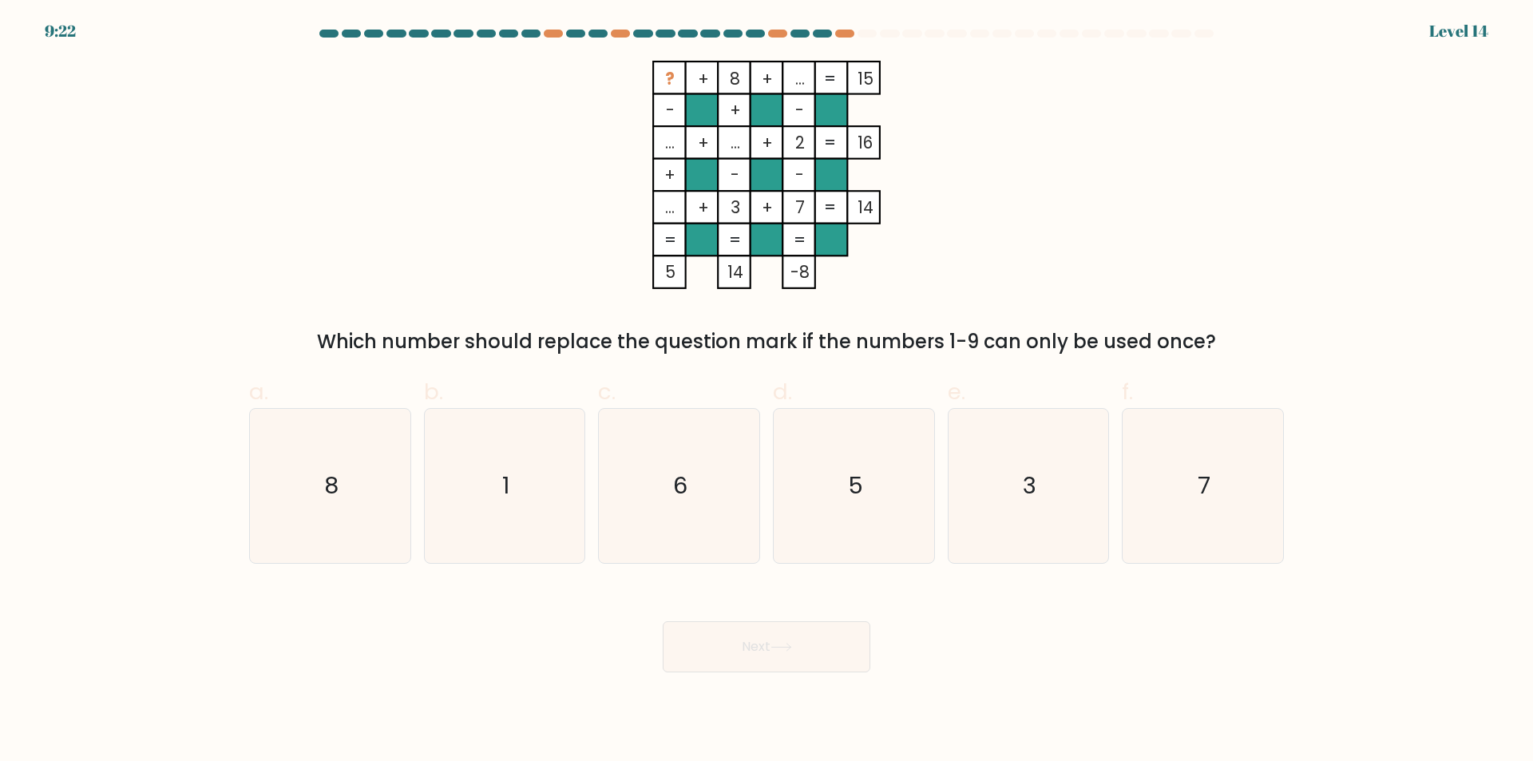
drag, startPoint x: 1245, startPoint y: 521, endPoint x: 853, endPoint y: 584, distance: 397.0
click at [1239, 521] on icon "7" at bounding box center [1203, 486] width 154 height 154
click at [767, 391] on input "f. 7" at bounding box center [766, 386] width 1 height 10
radio input "true"
click at [751, 650] on button "Next" at bounding box center [767, 646] width 208 height 51
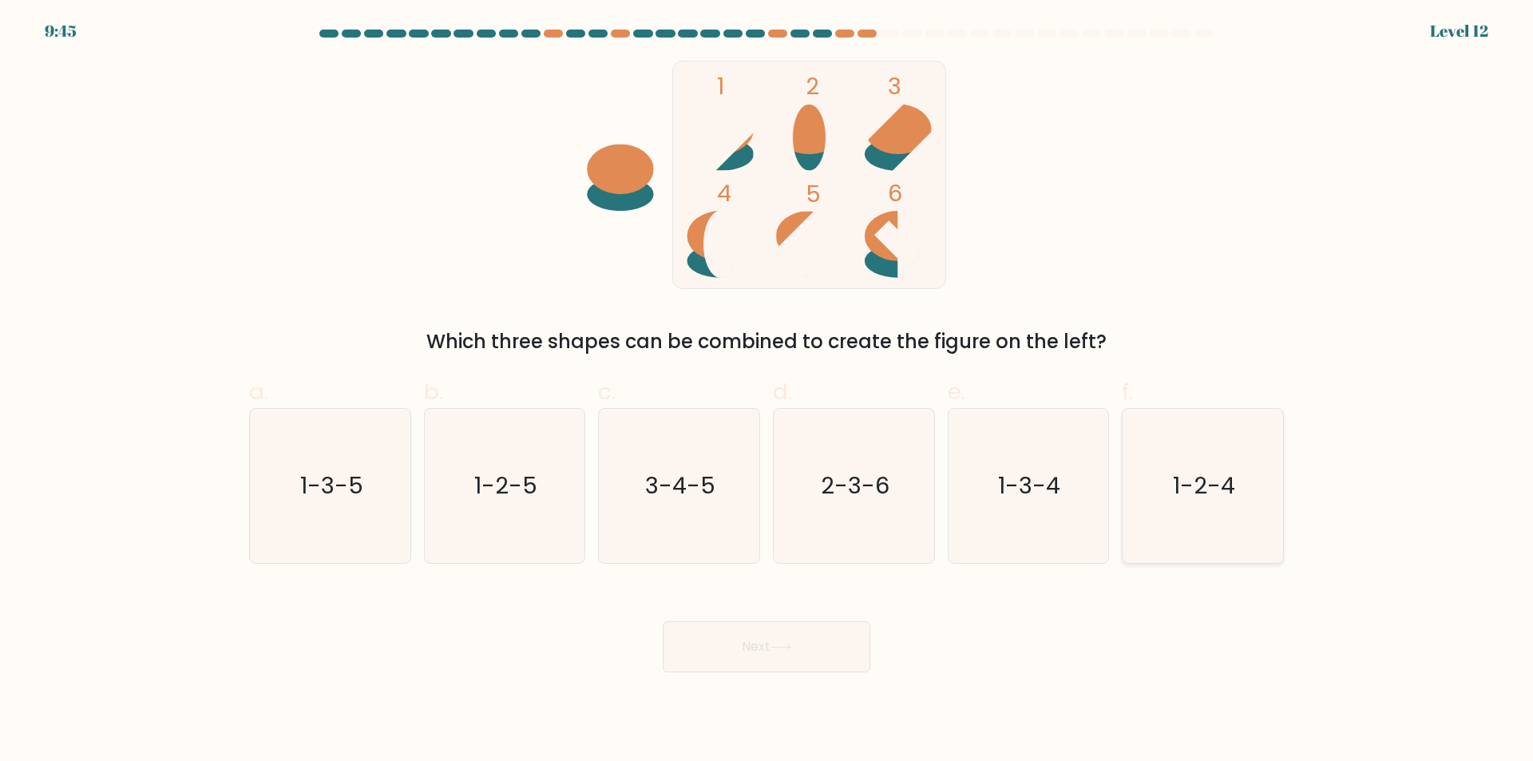
click at [1205, 525] on icon "1-2-4" at bounding box center [1203, 486] width 154 height 154
click at [767, 391] on input "f. 1-2-4" at bounding box center [766, 386] width 1 height 10
radio input "true"
click at [810, 654] on button "Next" at bounding box center [767, 646] width 208 height 51
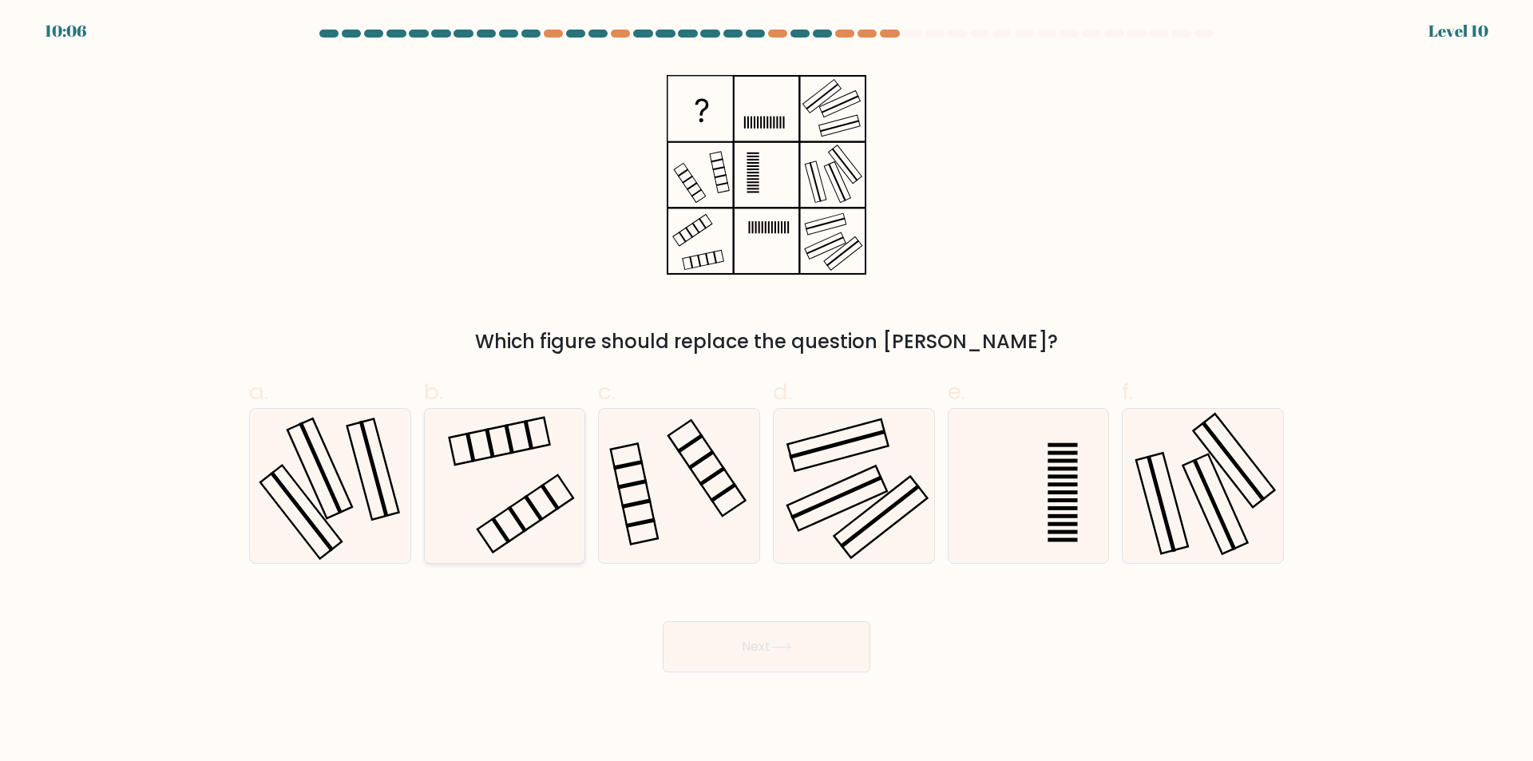
click at [566, 546] on icon at bounding box center [504, 486] width 154 height 154
click at [766, 391] on input "b." at bounding box center [766, 386] width 1 height 10
radio input "true"
click at [747, 651] on button "Next" at bounding box center [767, 646] width 208 height 51
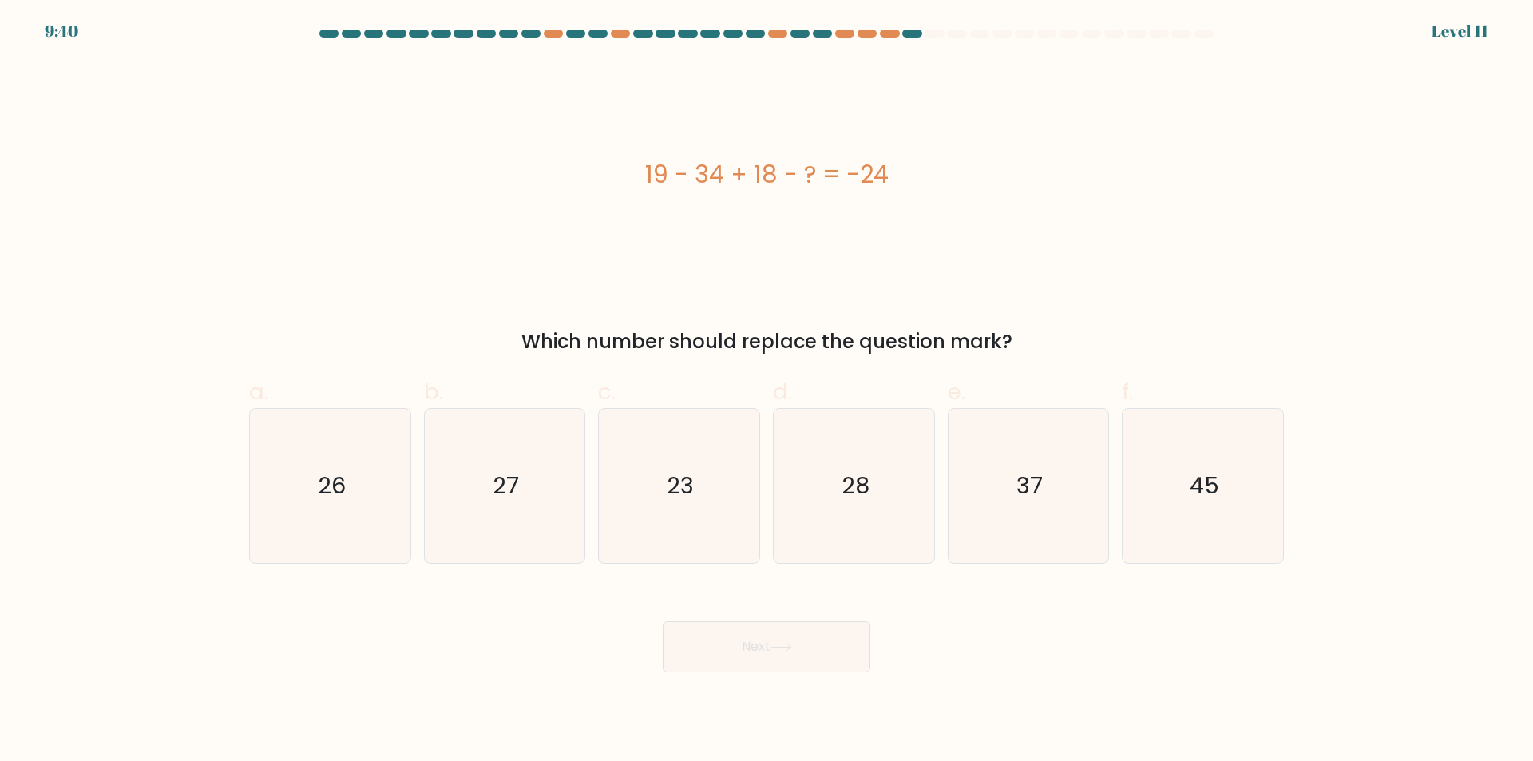
click at [1197, 569] on form "a." at bounding box center [766, 351] width 1533 height 643
click at [829, 655] on button "Next" at bounding box center [767, 646] width 208 height 51
click at [1220, 671] on div "Next" at bounding box center [766, 627] width 1054 height 89
drag, startPoint x: 1201, startPoint y: 523, endPoint x: 1188, endPoint y: 538, distance: 20.4
click at [1196, 530] on icon "45" at bounding box center [1203, 486] width 154 height 154
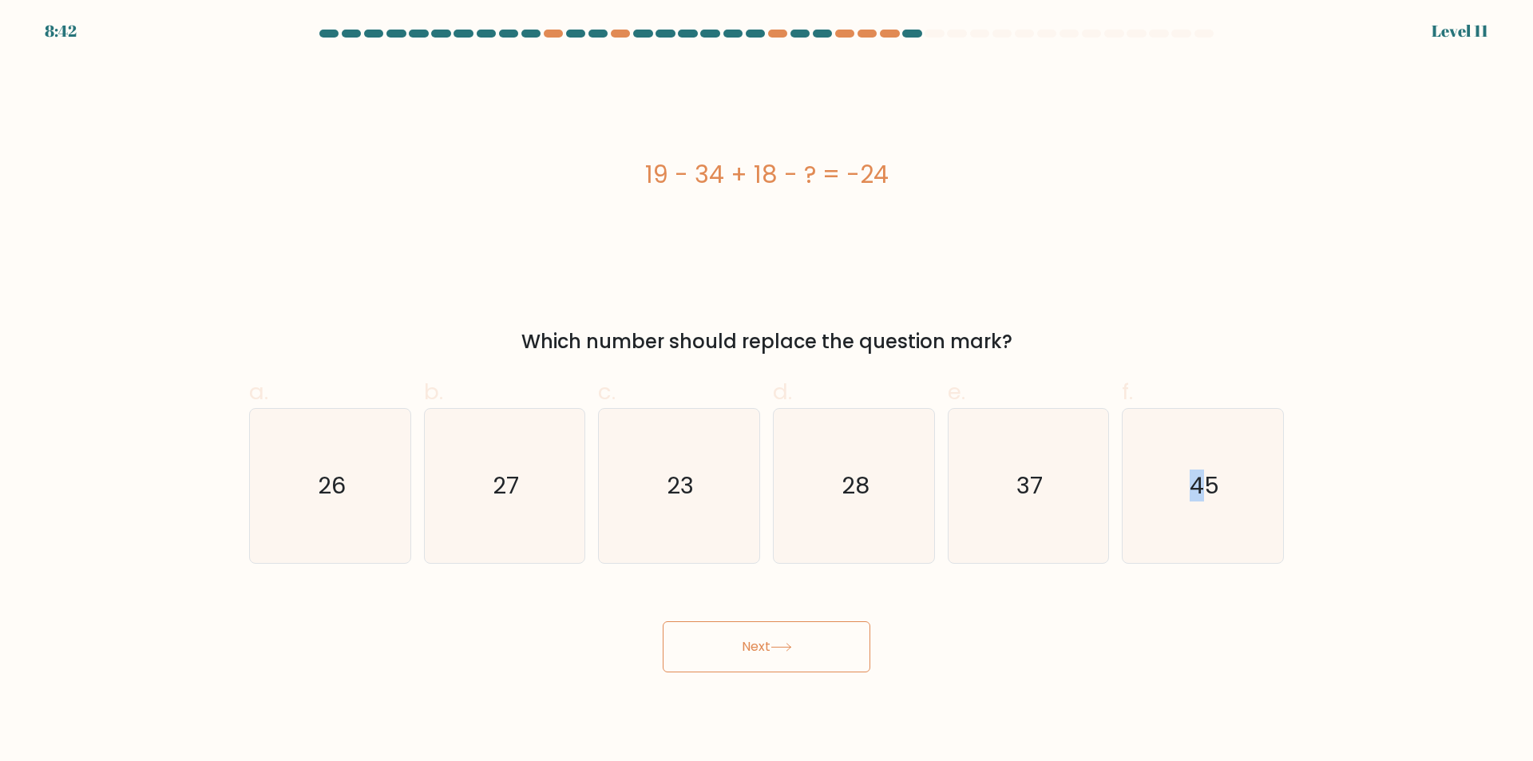
click at [781, 645] on icon at bounding box center [781, 647] width 22 height 9
click at [1229, 577] on form "a." at bounding box center [766, 351] width 1533 height 643
click at [1223, 548] on icon "45" at bounding box center [1203, 486] width 154 height 154
click at [767, 391] on input "f. 45" at bounding box center [766, 386] width 1 height 10
radio input "true"
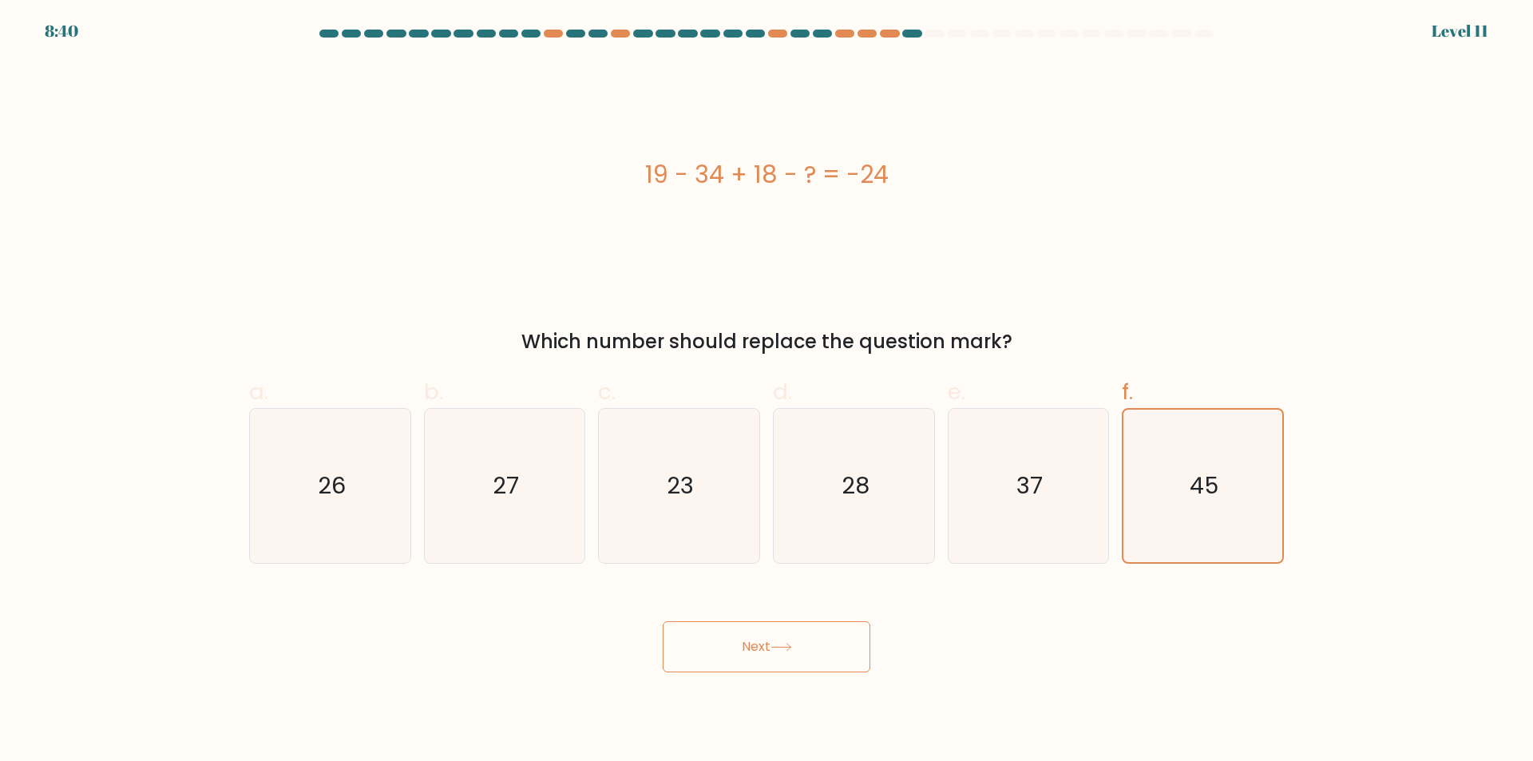
click at [816, 655] on button "Next" at bounding box center [767, 646] width 208 height 51
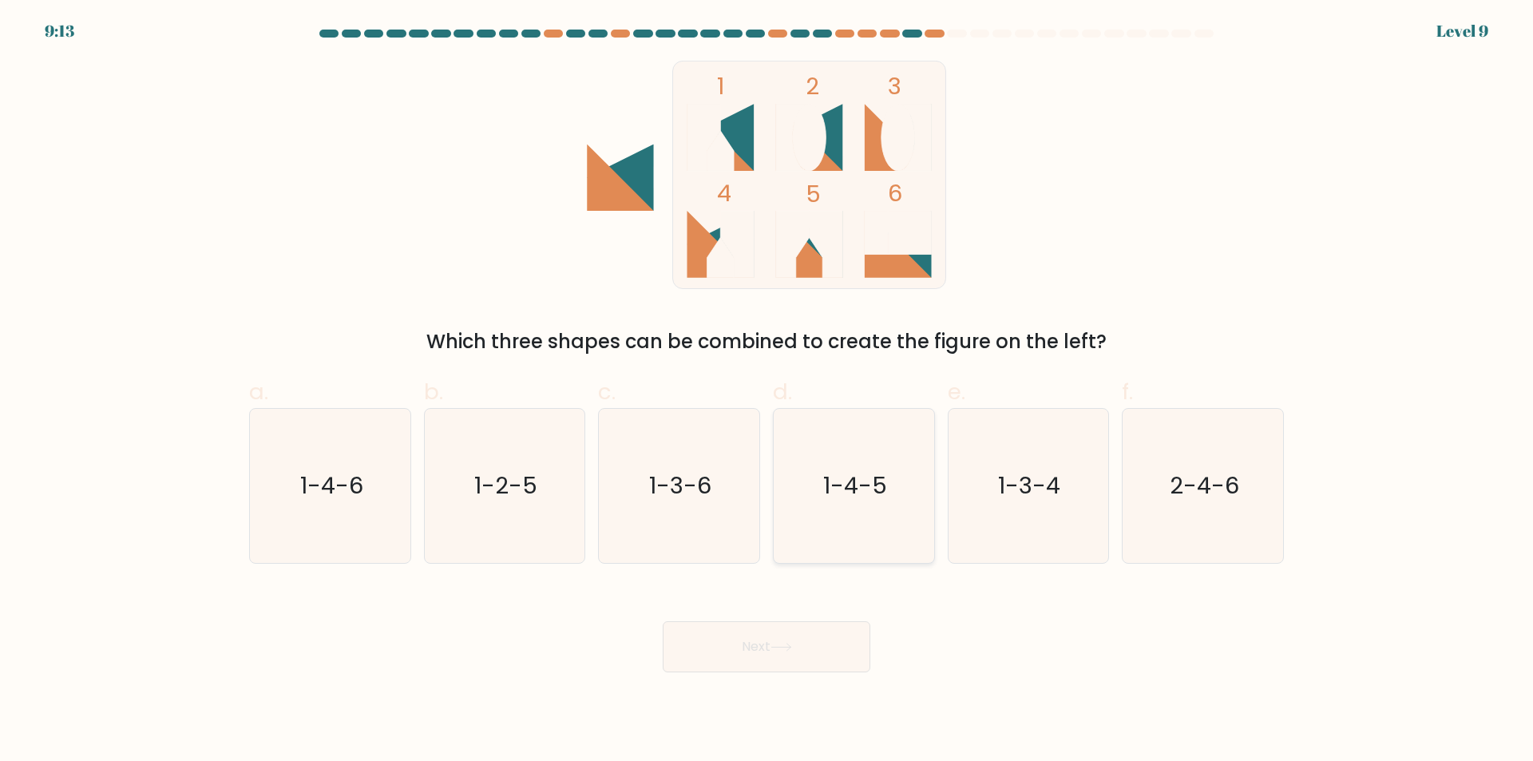
click at [865, 524] on icon "1-4-5" at bounding box center [854, 486] width 154 height 154
click at [767, 391] on input "d. 1-4-5" at bounding box center [766, 386] width 1 height 10
radio input "true"
click at [805, 649] on button "Next" at bounding box center [767, 646] width 208 height 51
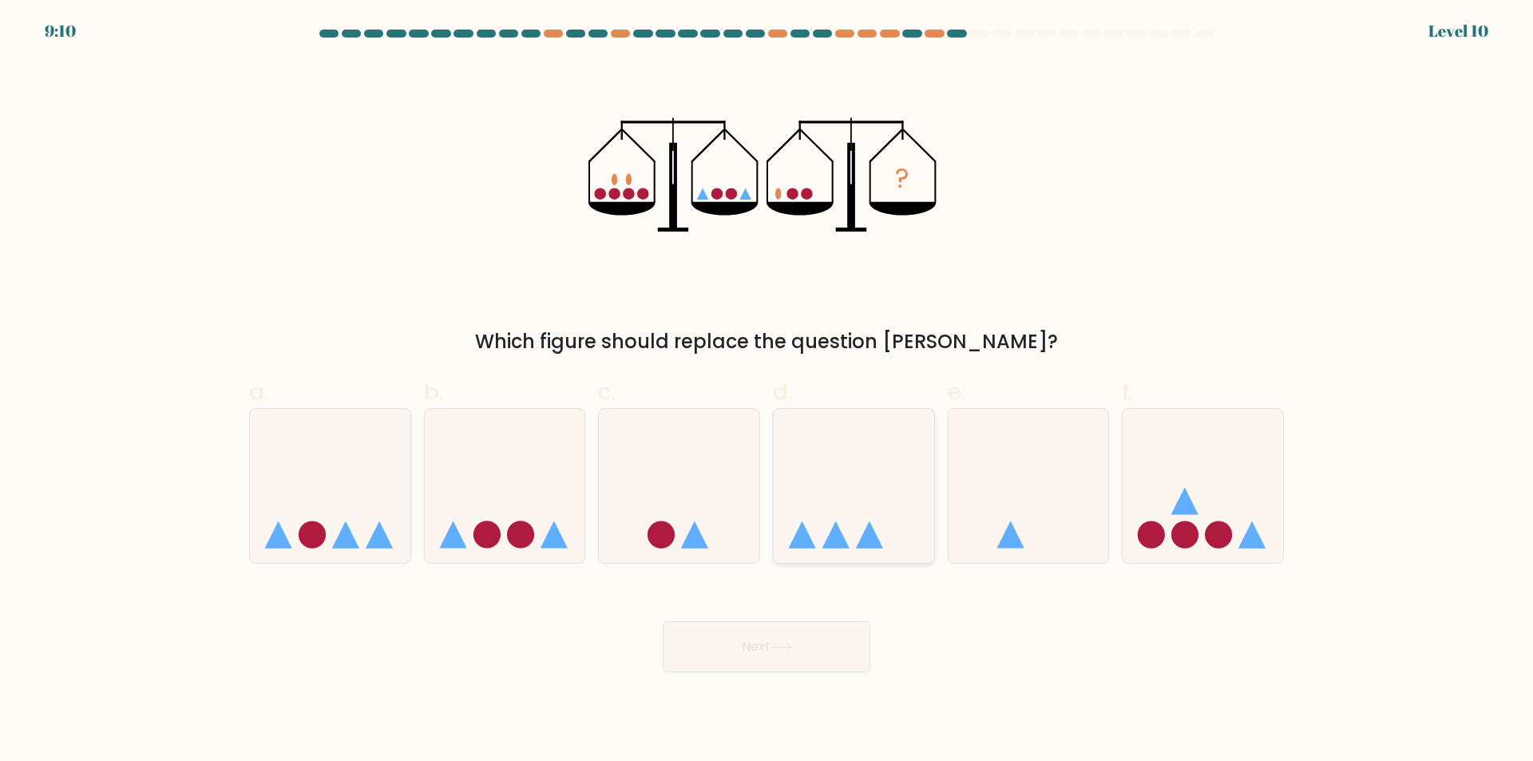
drag, startPoint x: 921, startPoint y: 476, endPoint x: 841, endPoint y: 584, distance: 135.2
click at [920, 477] on icon at bounding box center [854, 486] width 160 height 133
click at [767, 391] on input "d." at bounding box center [766, 386] width 1 height 10
radio input "true"
click at [811, 648] on button "Next" at bounding box center [767, 646] width 208 height 51
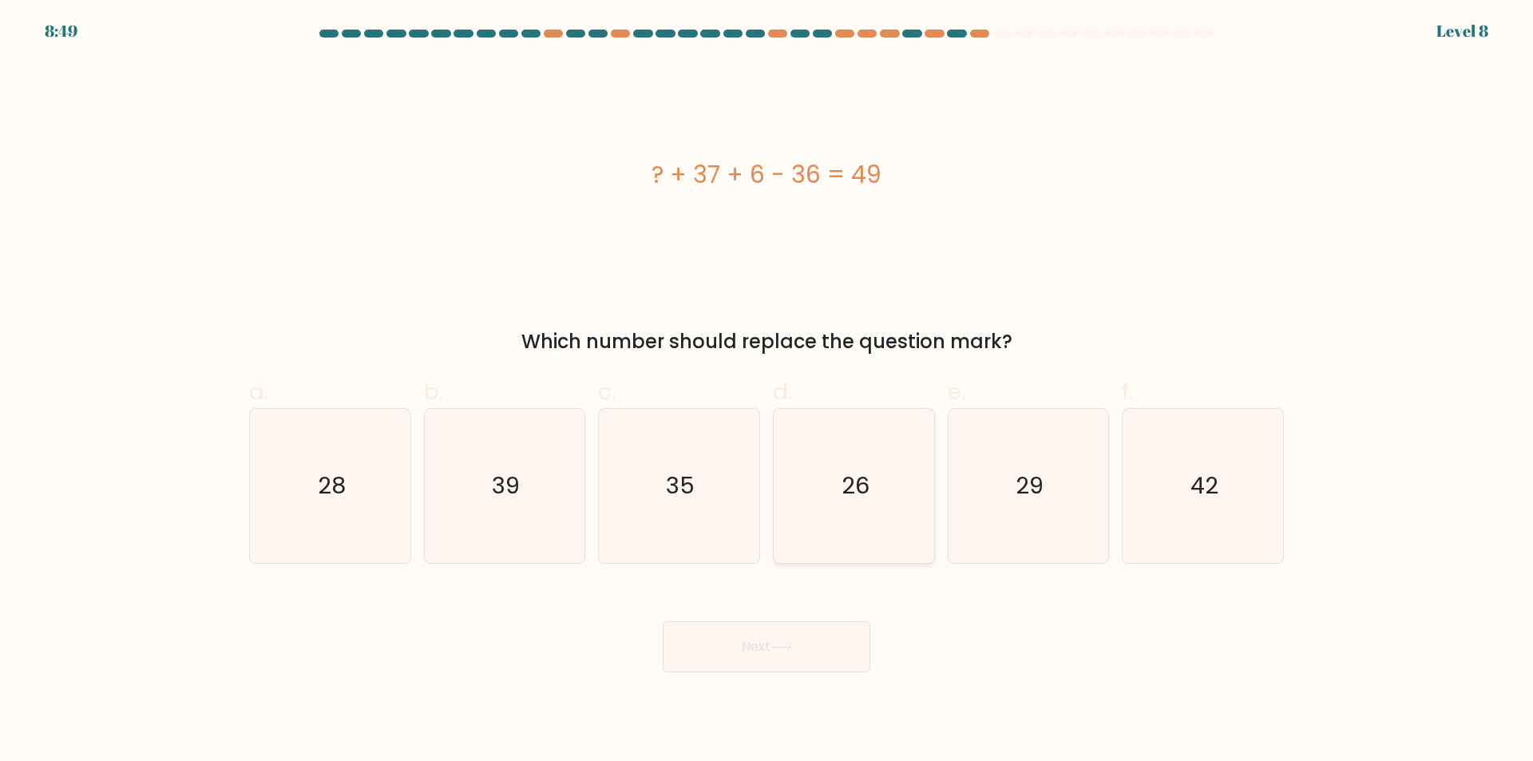
click at [876, 521] on icon "26" at bounding box center [854, 486] width 154 height 154
click at [767, 391] on input "d. 26" at bounding box center [766, 386] width 1 height 10
radio input "true"
drag, startPoint x: 796, startPoint y: 655, endPoint x: 805, endPoint y: 657, distance: 8.9
click at [801, 657] on button "Next" at bounding box center [767, 646] width 208 height 51
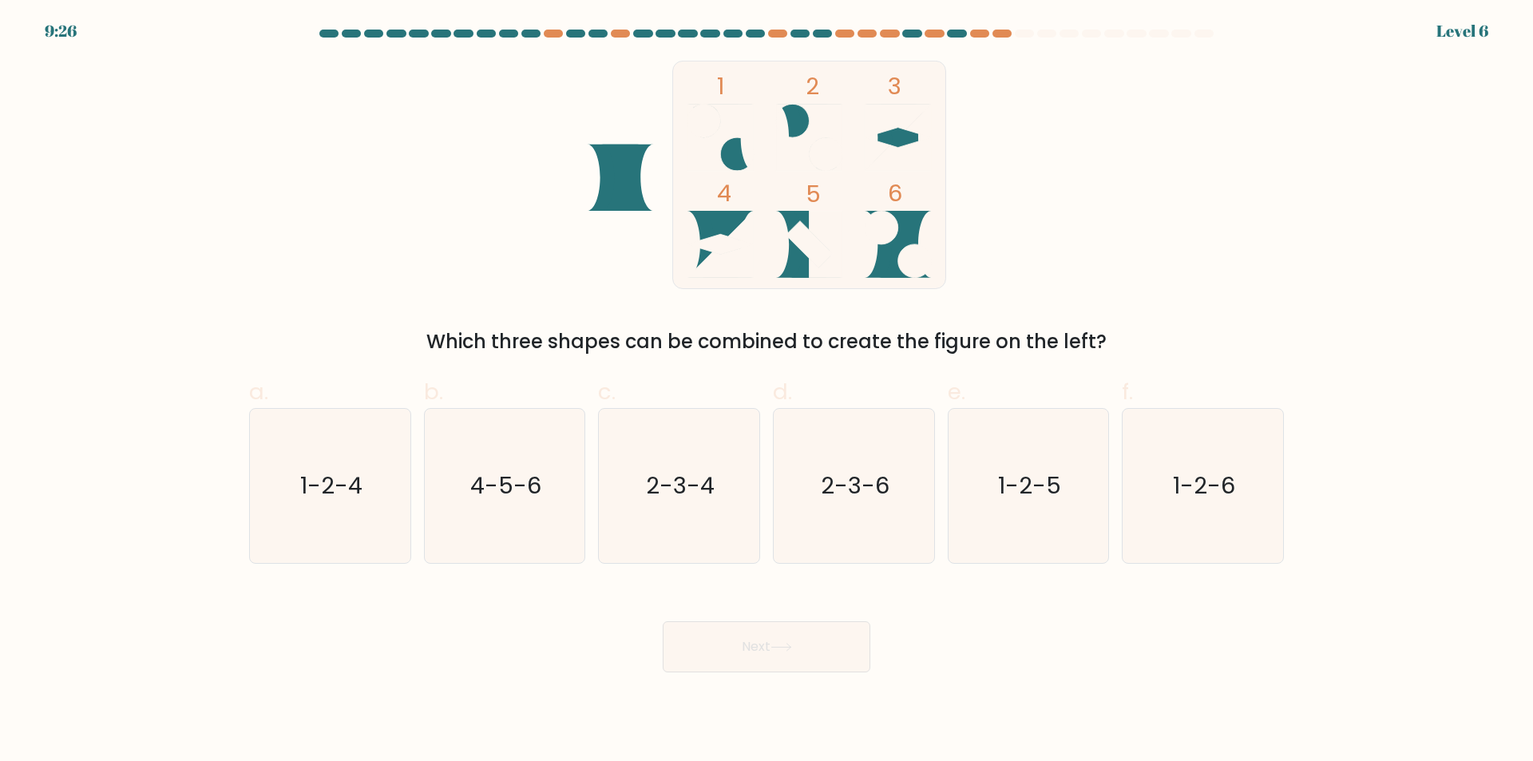
drag, startPoint x: 1197, startPoint y: 525, endPoint x: 853, endPoint y: 640, distance: 362.0
click at [1196, 524] on icon "1-2-6" at bounding box center [1203, 486] width 154 height 154
click at [767, 391] on input "f. 1-2-6" at bounding box center [766, 386] width 1 height 10
radio input "true"
click at [807, 636] on button "Next" at bounding box center [767, 646] width 208 height 51
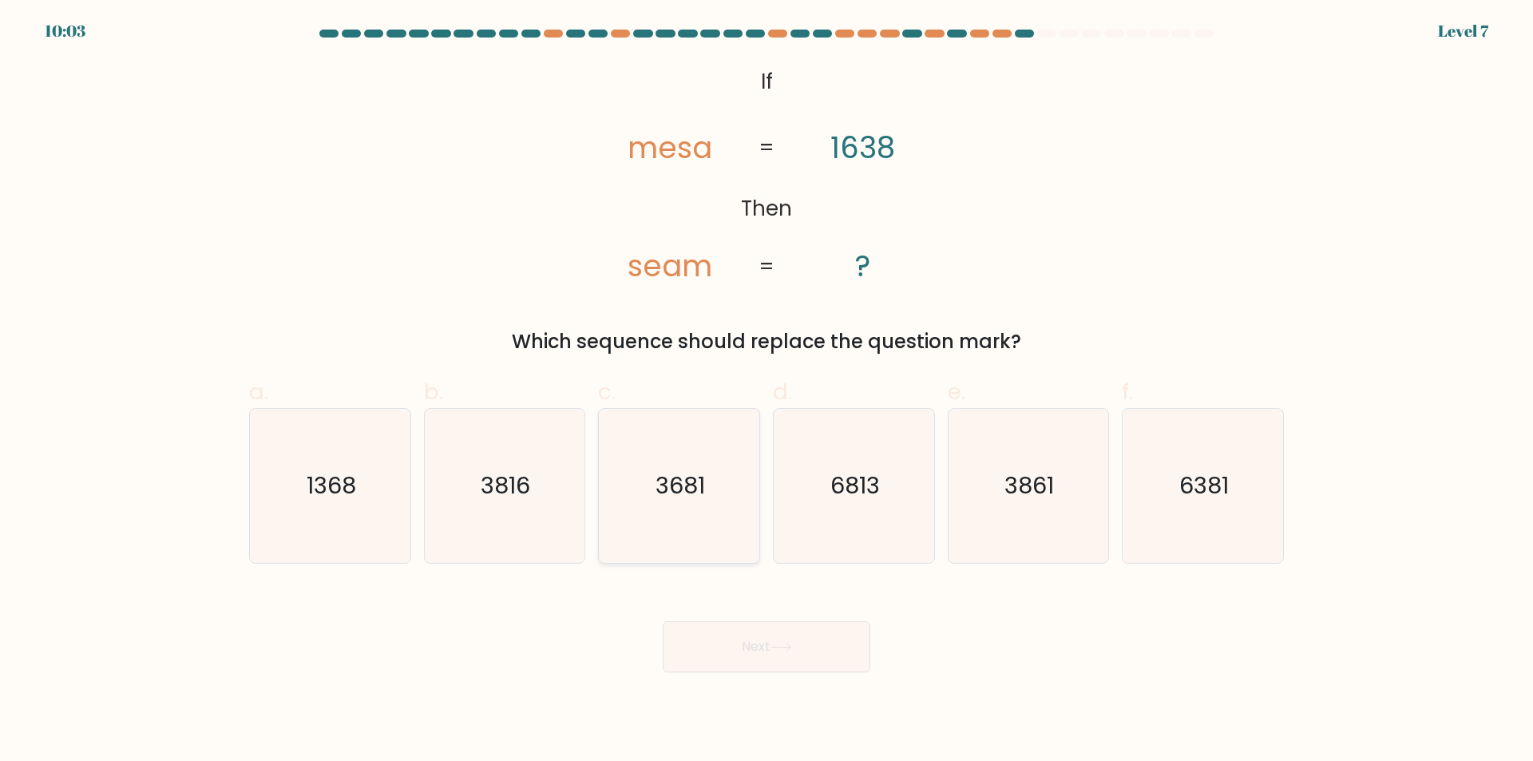
click at [702, 547] on icon "3681" at bounding box center [679, 486] width 154 height 154
click at [766, 391] on input "c. 3681" at bounding box center [766, 386] width 1 height 10
radio input "true"
click at [761, 651] on button "Next" at bounding box center [767, 646] width 208 height 51
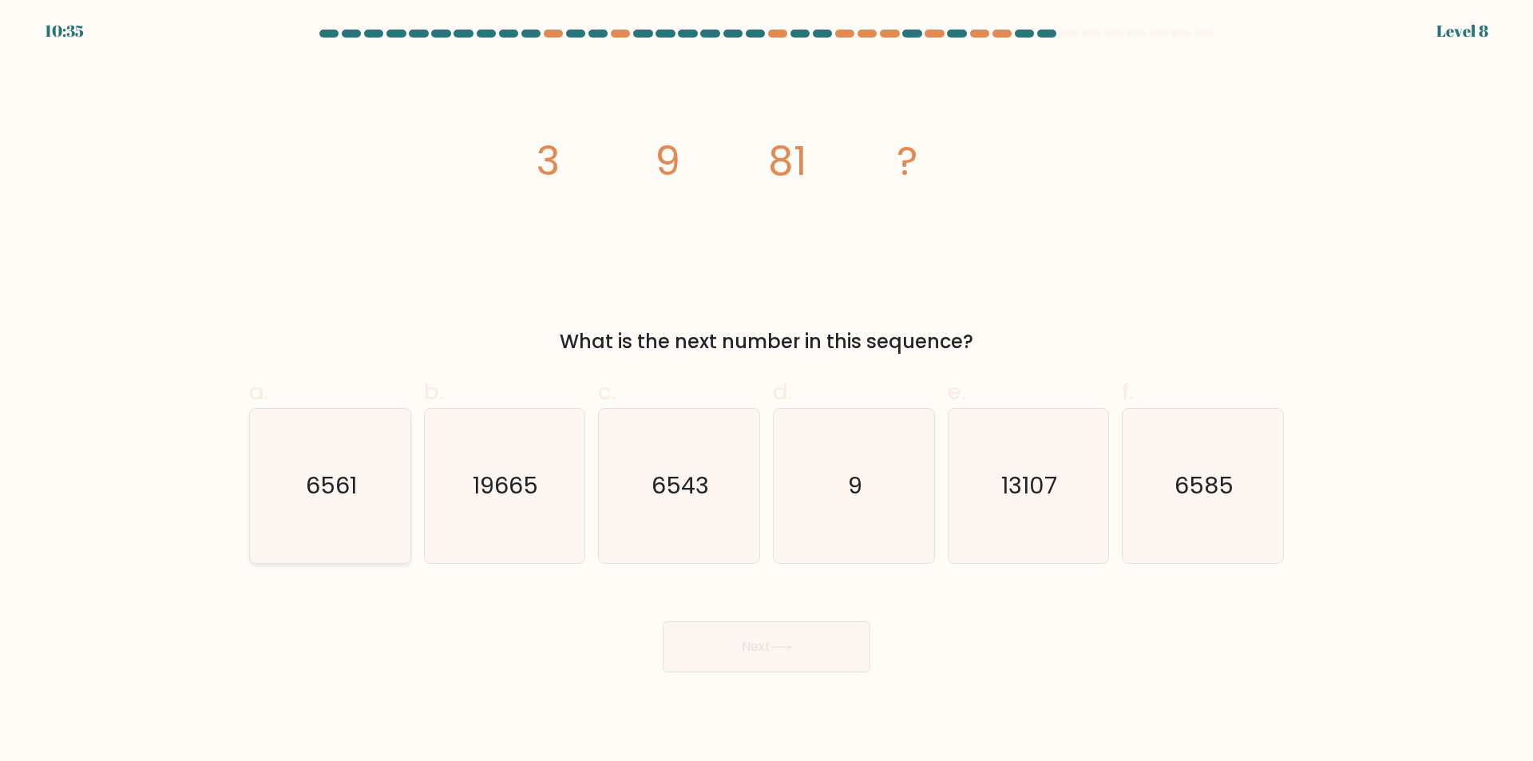
drag, startPoint x: 368, startPoint y: 510, endPoint x: 711, endPoint y: 656, distance: 373.1
click at [368, 512] on icon "6561" at bounding box center [330, 486] width 154 height 154
click at [766, 391] on input "a. 6561" at bounding box center [766, 386] width 1 height 10
radio input "true"
click at [731, 651] on button "Next" at bounding box center [767, 646] width 208 height 51
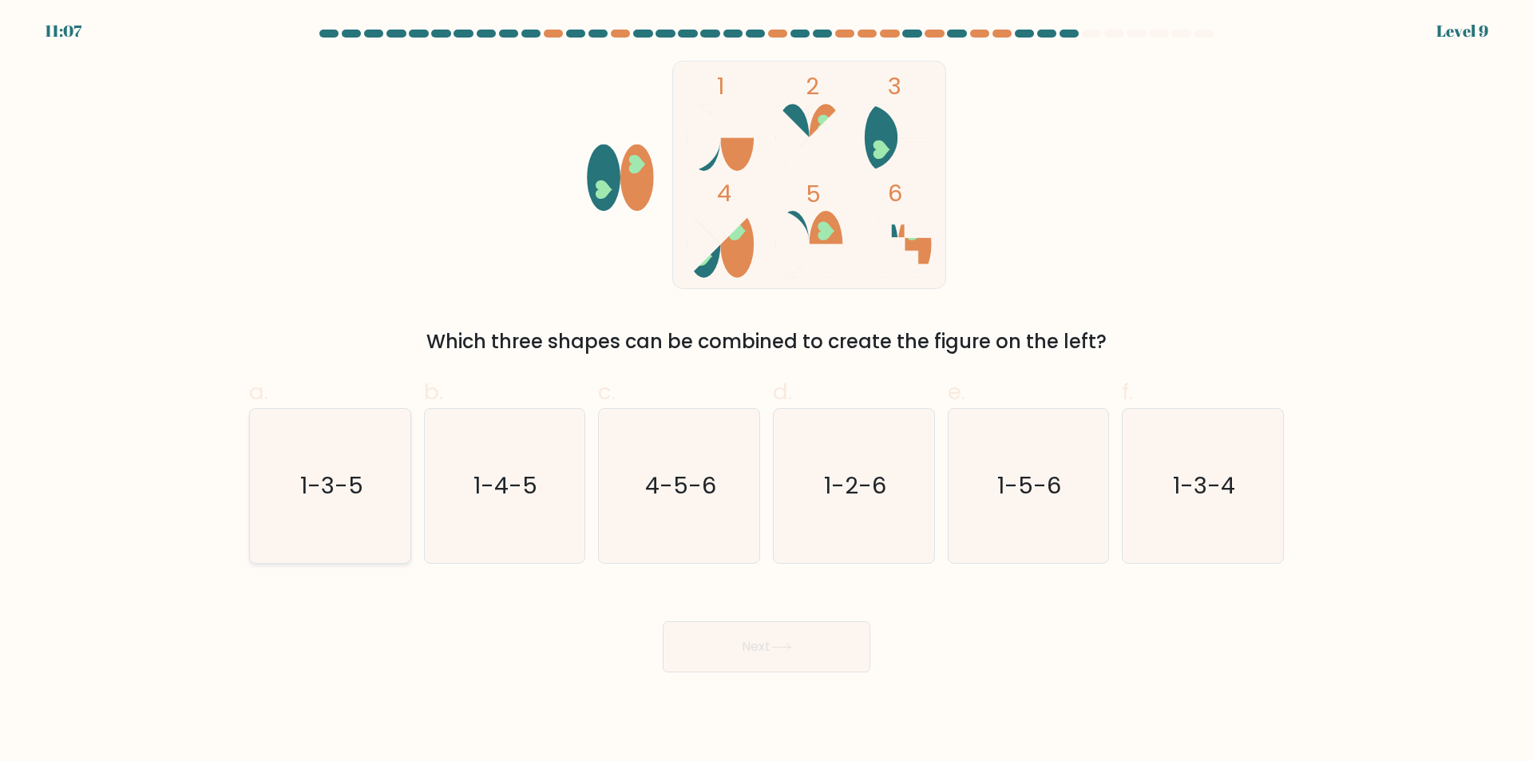
click at [348, 539] on icon "1-3-5" at bounding box center [330, 486] width 154 height 154
click at [766, 391] on input "a. 1-3-5" at bounding box center [766, 386] width 1 height 10
radio input "true"
click at [737, 647] on button "Next" at bounding box center [767, 646] width 208 height 51
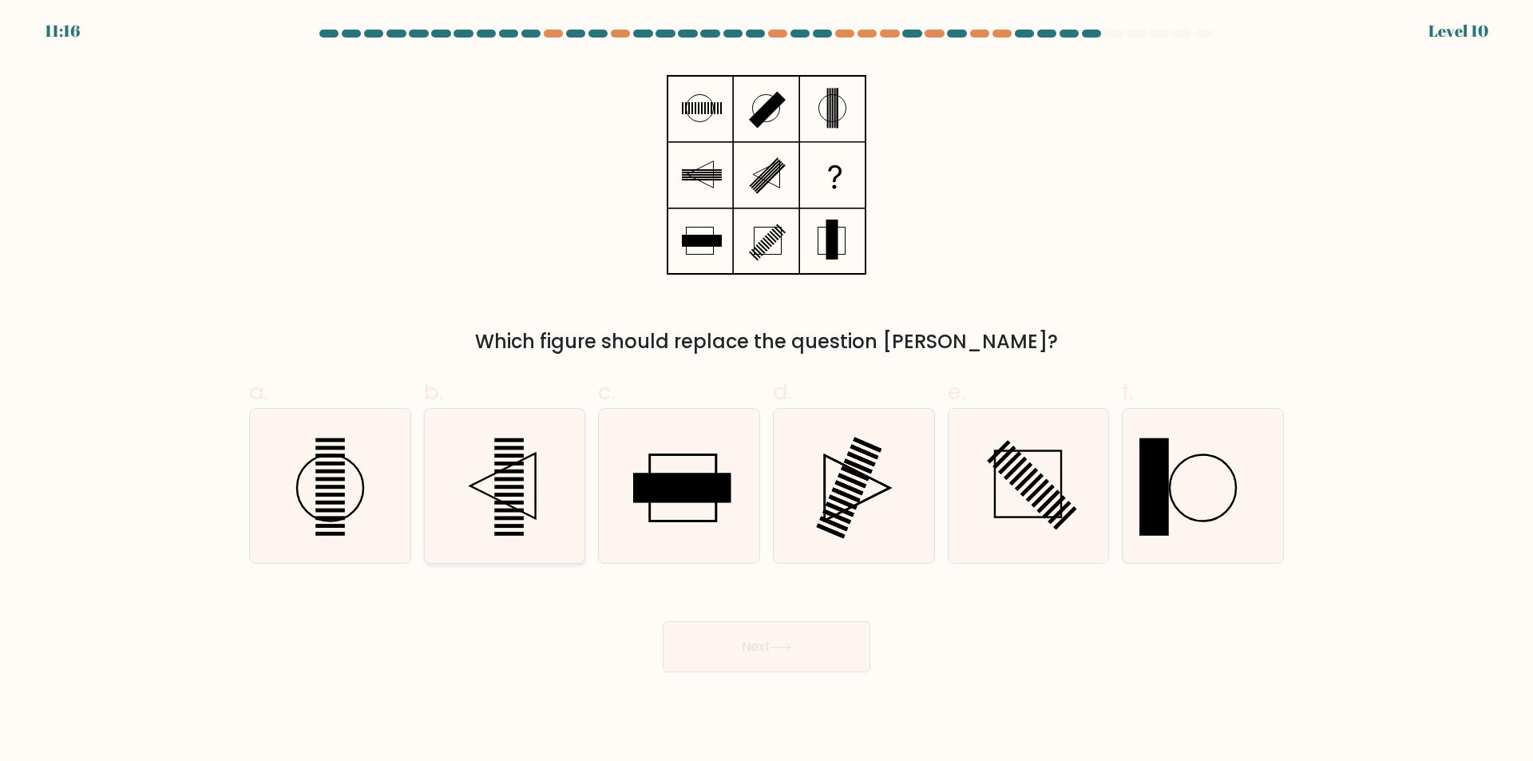
click at [529, 544] on icon at bounding box center [504, 486] width 154 height 154
click at [766, 391] on input "b." at bounding box center [766, 386] width 1 height 10
radio input "true"
click at [733, 649] on button "Next" at bounding box center [767, 646] width 208 height 51
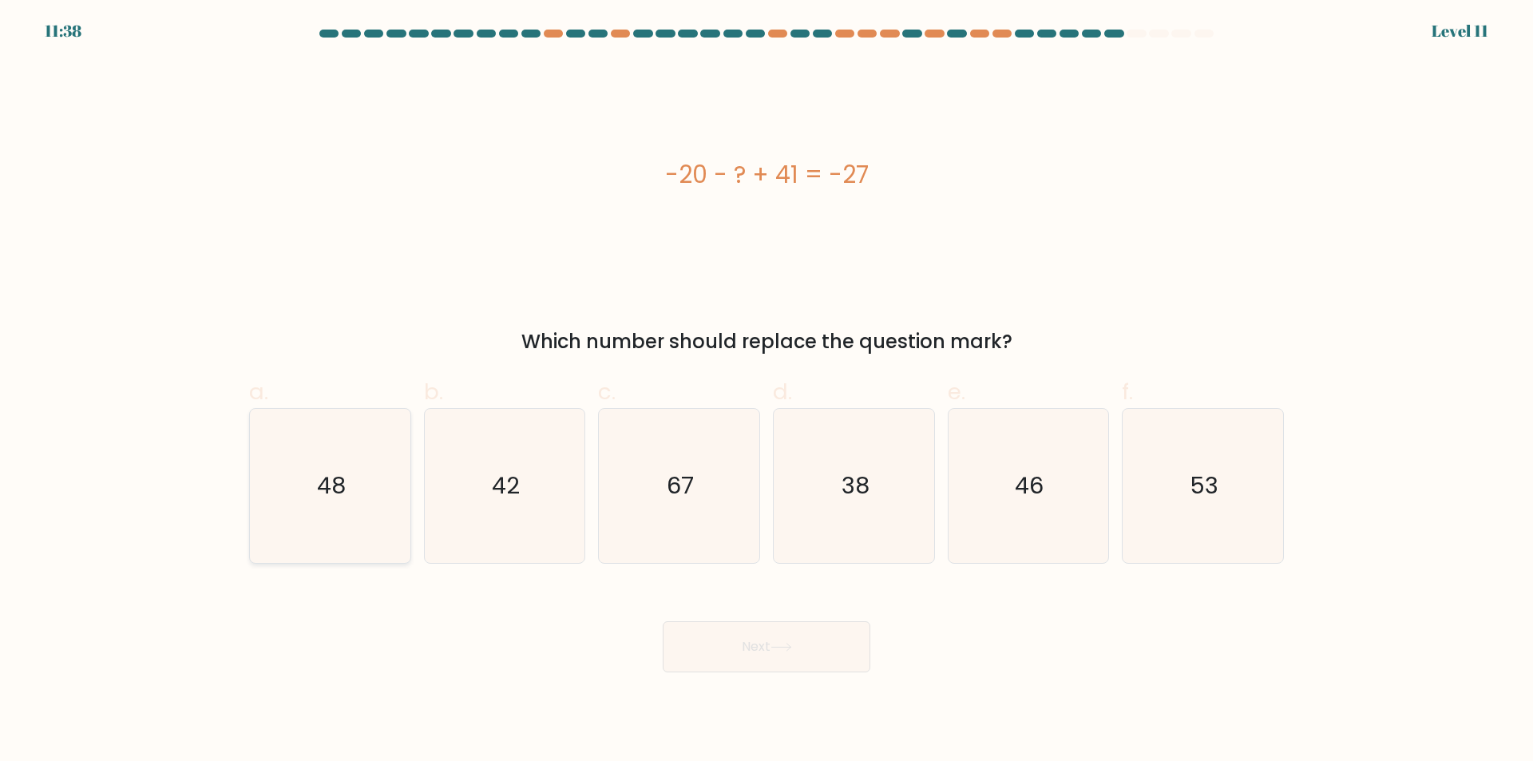
click at [334, 525] on icon "48" at bounding box center [330, 486] width 154 height 154
click at [766, 391] on input "a. 48" at bounding box center [766, 386] width 1 height 10
radio input "true"
click at [774, 652] on button "Next" at bounding box center [767, 646] width 208 height 51
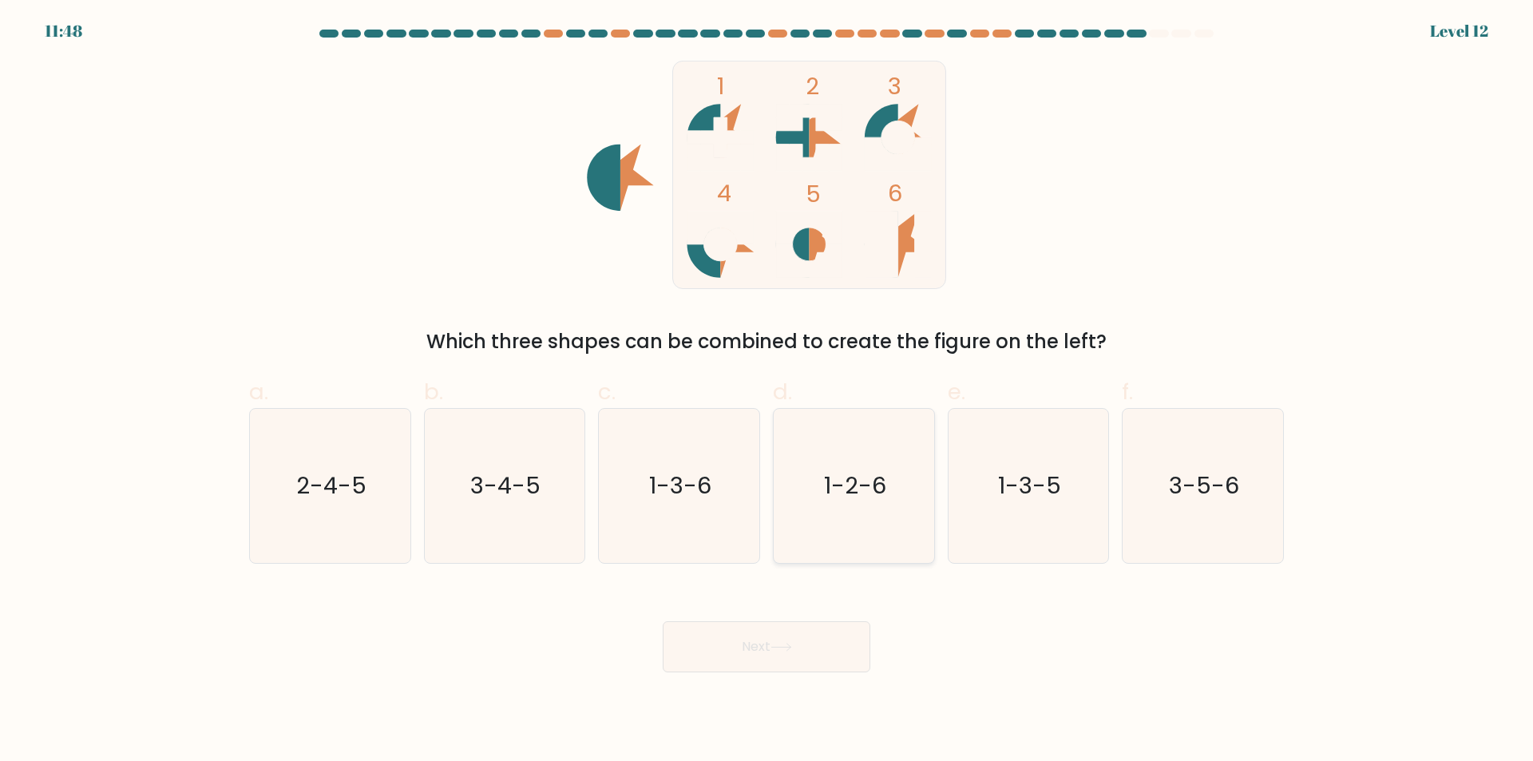
click at [804, 518] on icon "1-2-6" at bounding box center [854, 486] width 154 height 154
click at [767, 391] on input "d. 1-2-6" at bounding box center [766, 386] width 1 height 10
radio input "true"
click at [798, 647] on button "Next" at bounding box center [767, 646] width 208 height 51
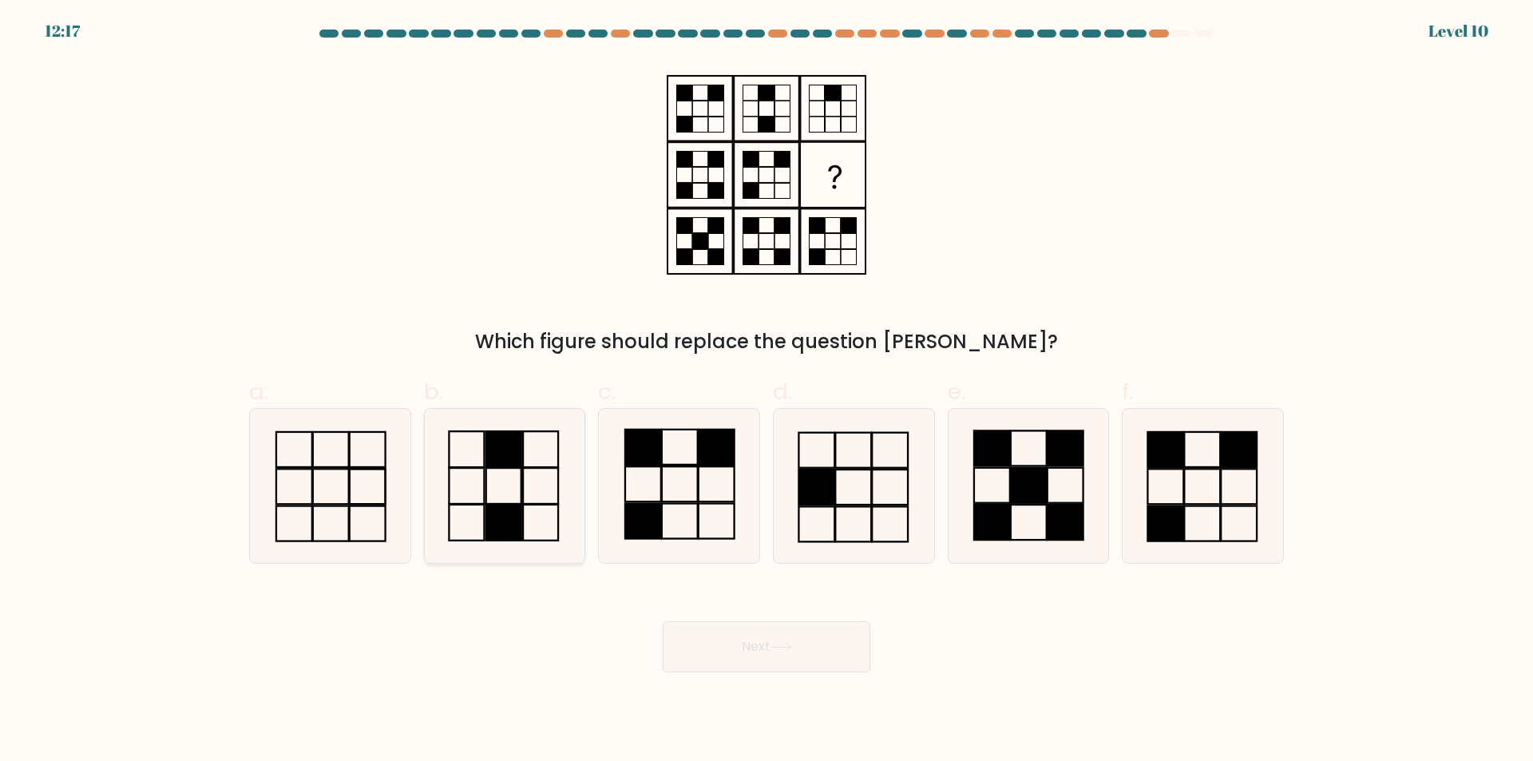
click at [555, 535] on icon at bounding box center [504, 486] width 154 height 154
click at [766, 391] on input "b." at bounding box center [766, 386] width 1 height 10
radio input "true"
click at [763, 643] on button "Next" at bounding box center [767, 646] width 208 height 51
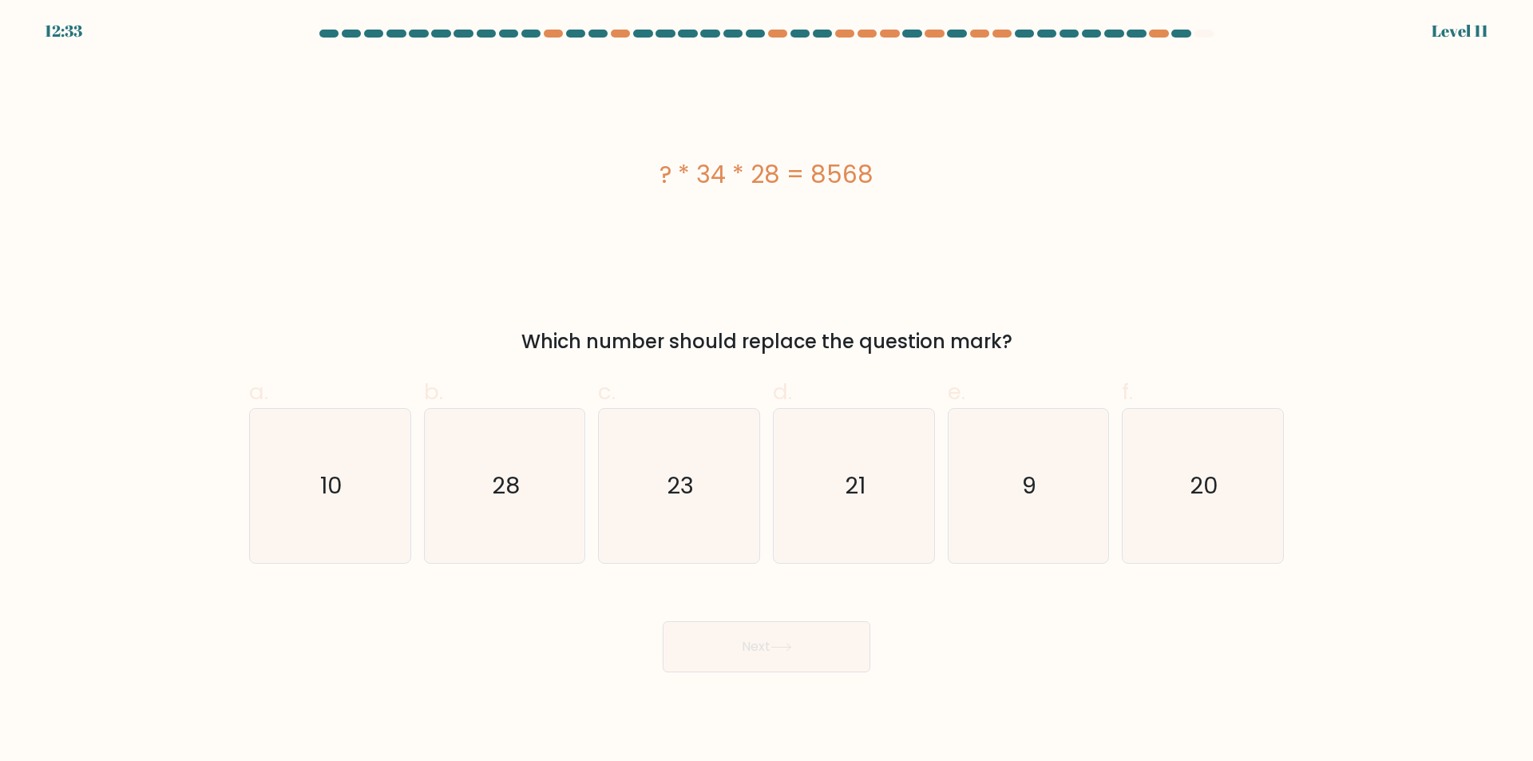
drag, startPoint x: 1043, startPoint y: 504, endPoint x: 819, endPoint y: 671, distance: 279.4
click at [1035, 515] on icon "9" at bounding box center [1028, 486] width 154 height 154
click at [767, 391] on input "e. 9" at bounding box center [766, 386] width 1 height 10
radio input "true"
click at [805, 655] on button "Next" at bounding box center [767, 646] width 208 height 51
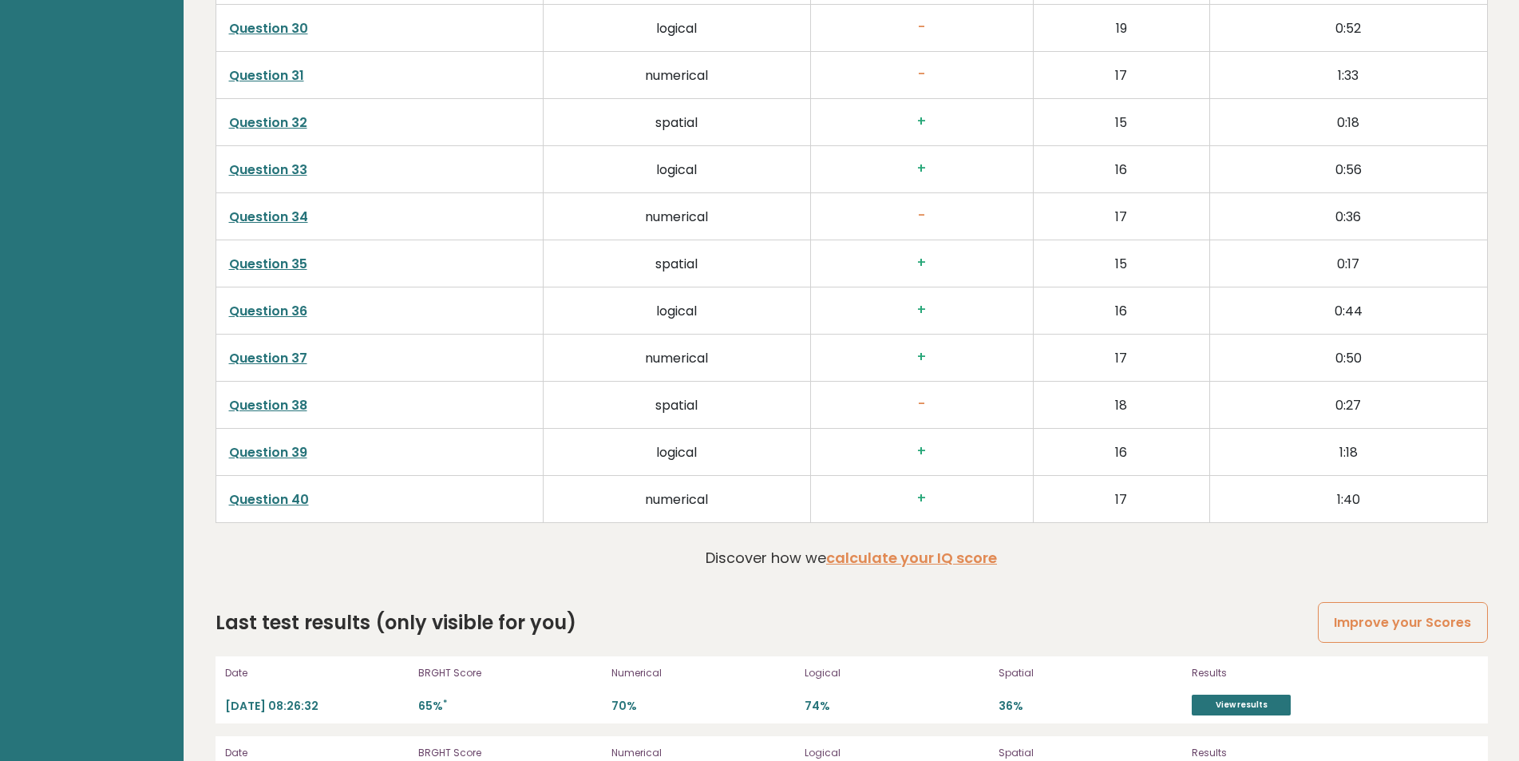
scroll to position [4404, 0]
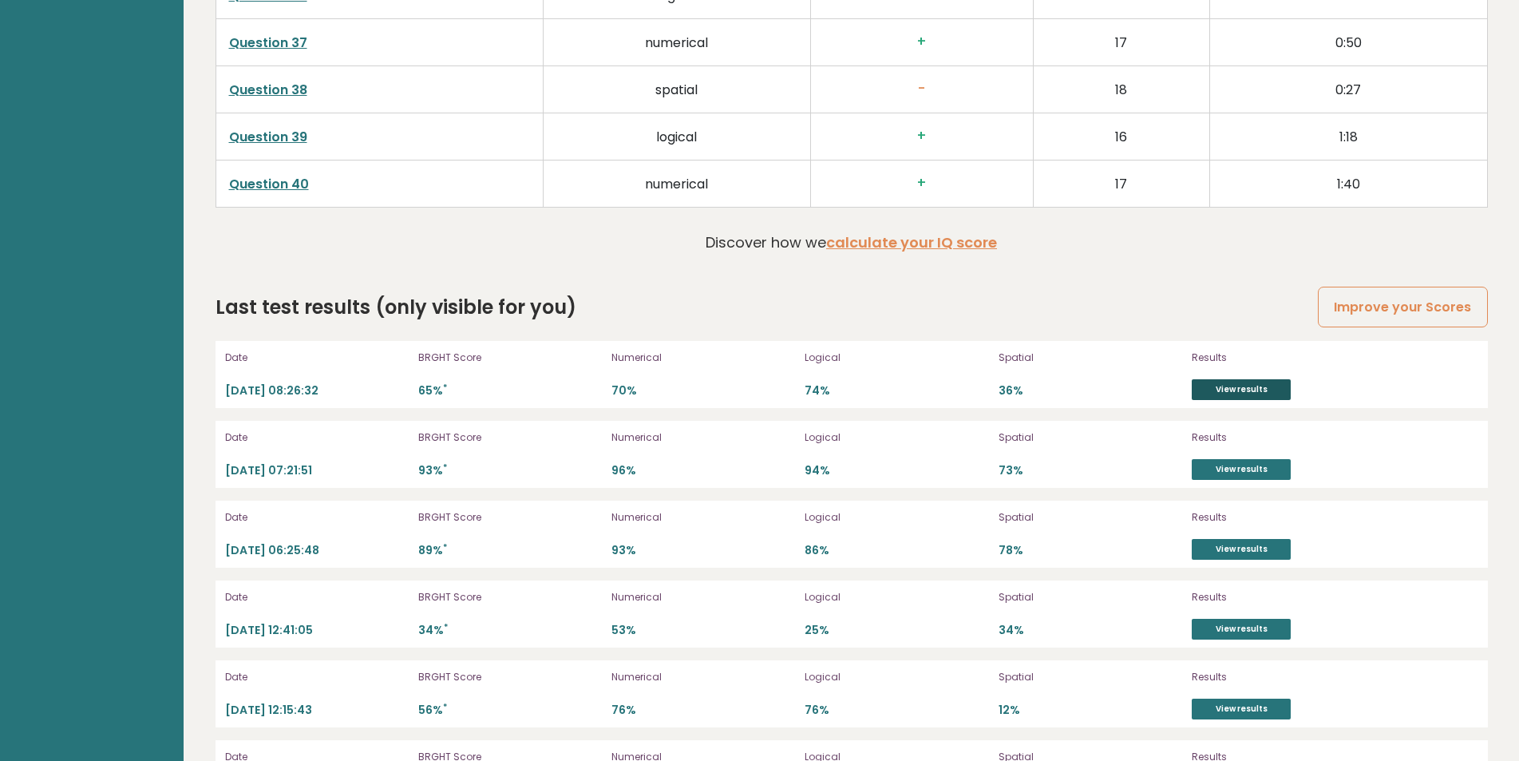
click at [1237, 391] on link "View results" at bounding box center [1241, 389] width 99 height 21
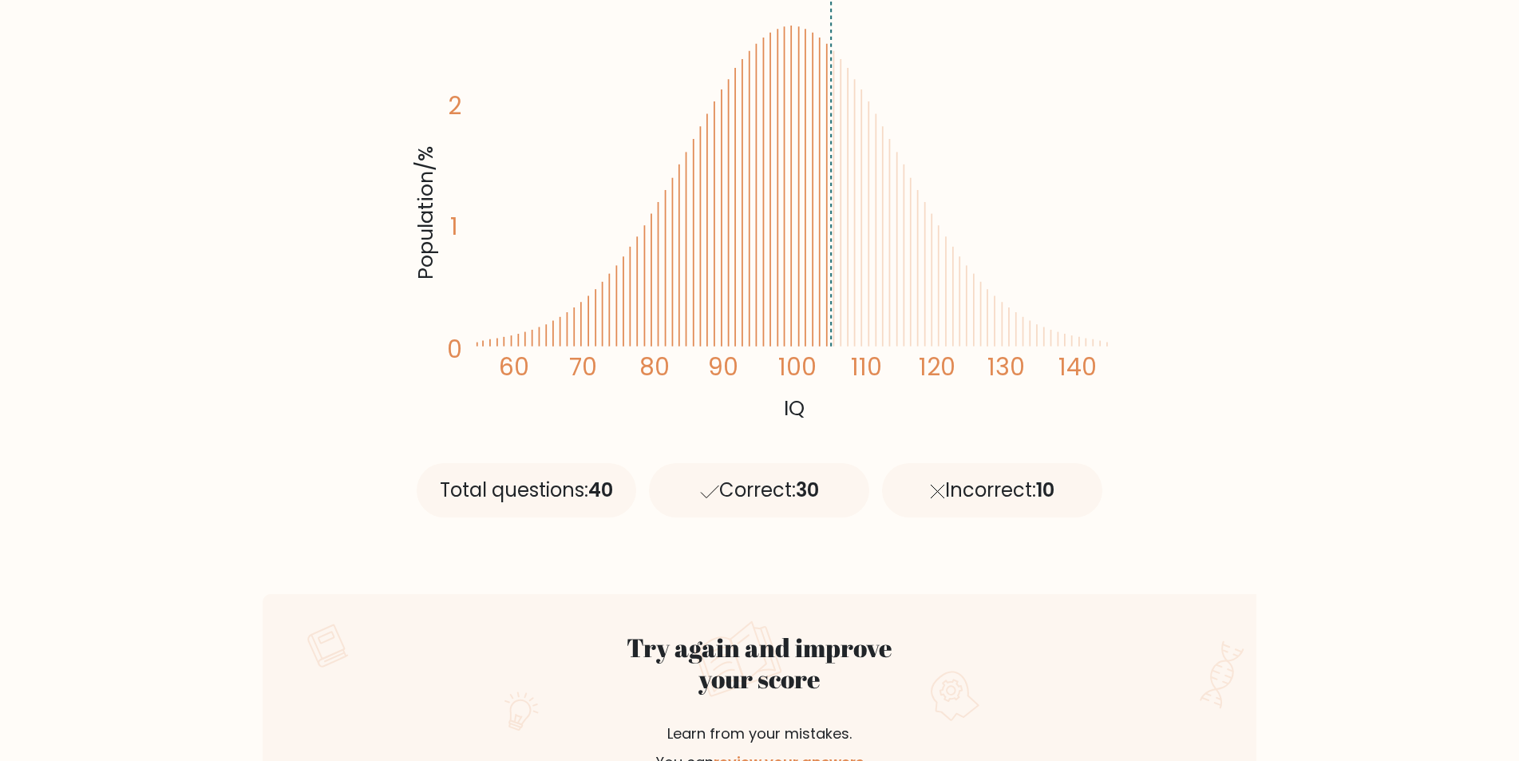
scroll to position [351, 0]
